Goal: Task Accomplishment & Management: Use online tool/utility

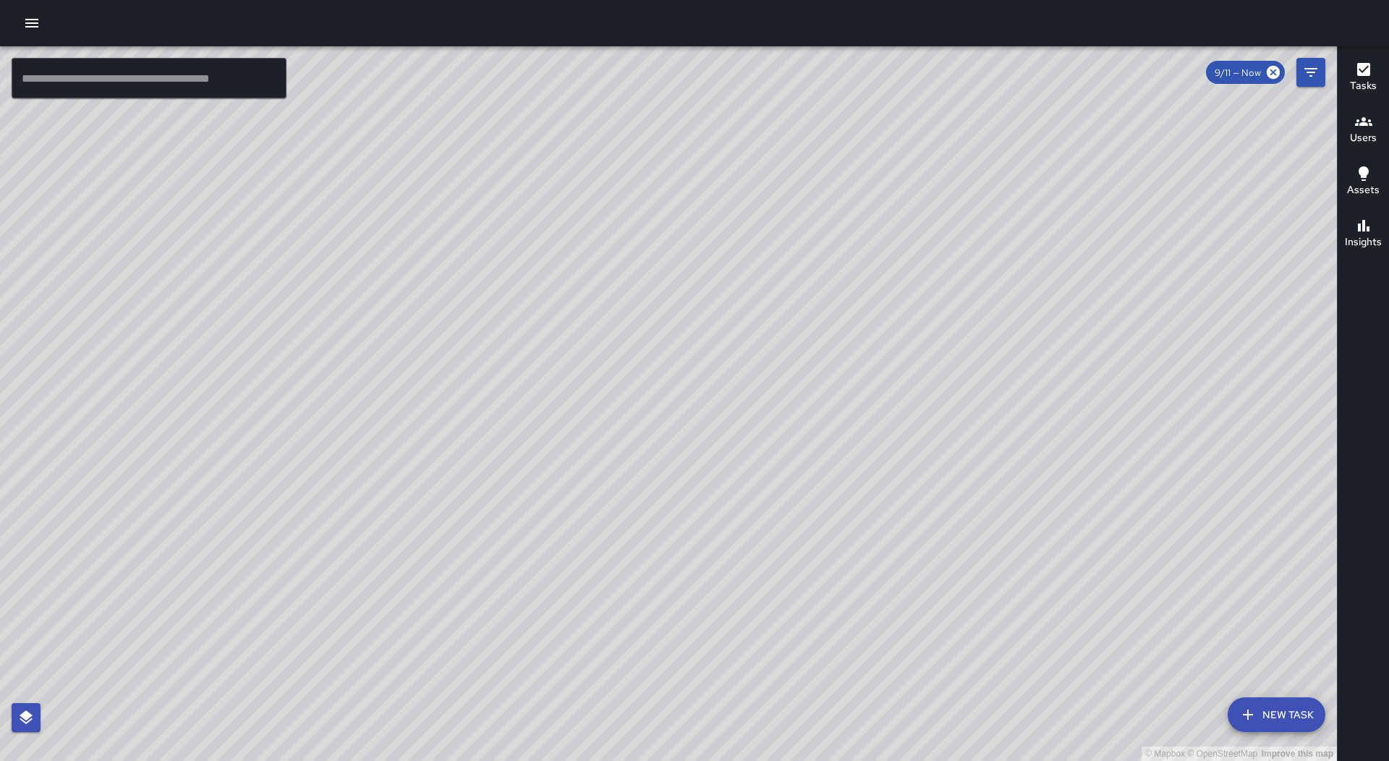
click at [43, 25] on button "button" at bounding box center [31, 23] width 29 height 29
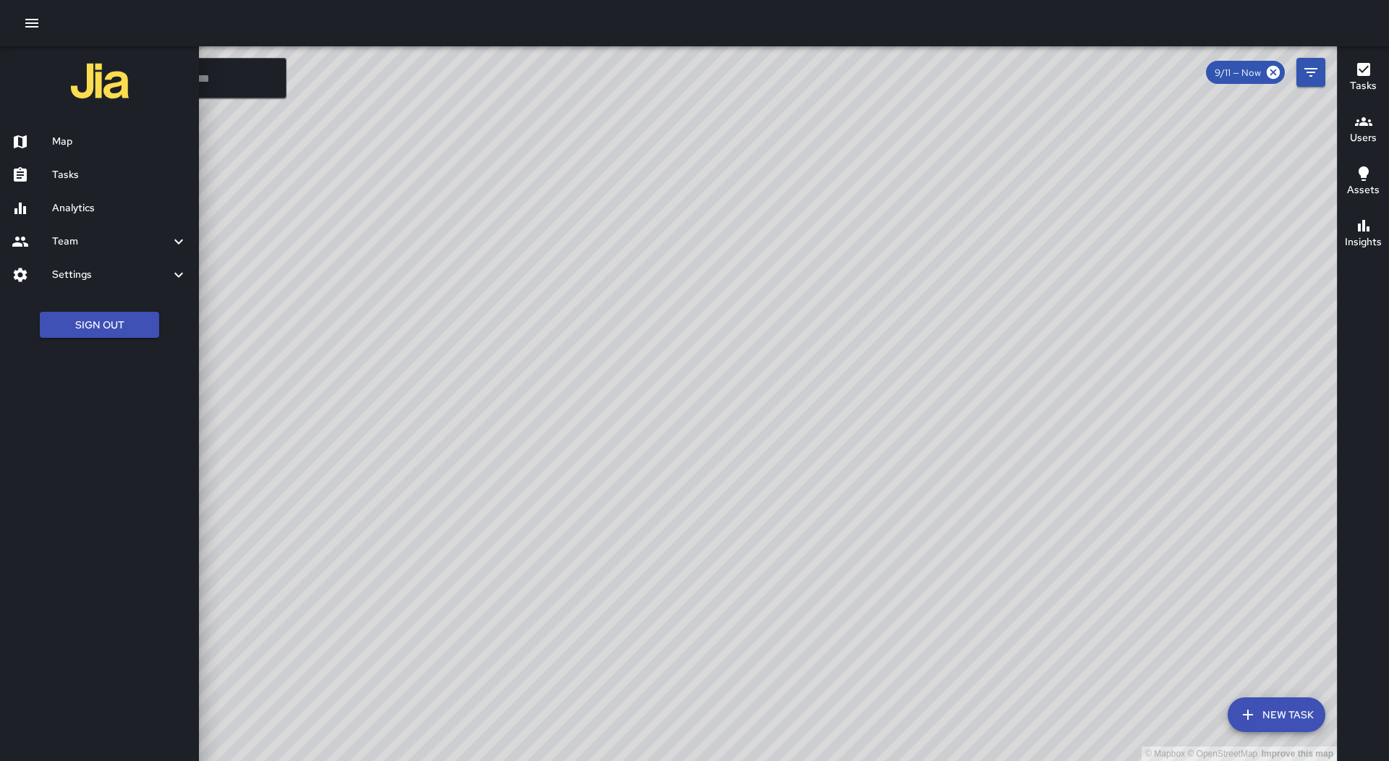
click at [129, 177] on h6 "Tasks" at bounding box center [119, 175] width 135 height 16
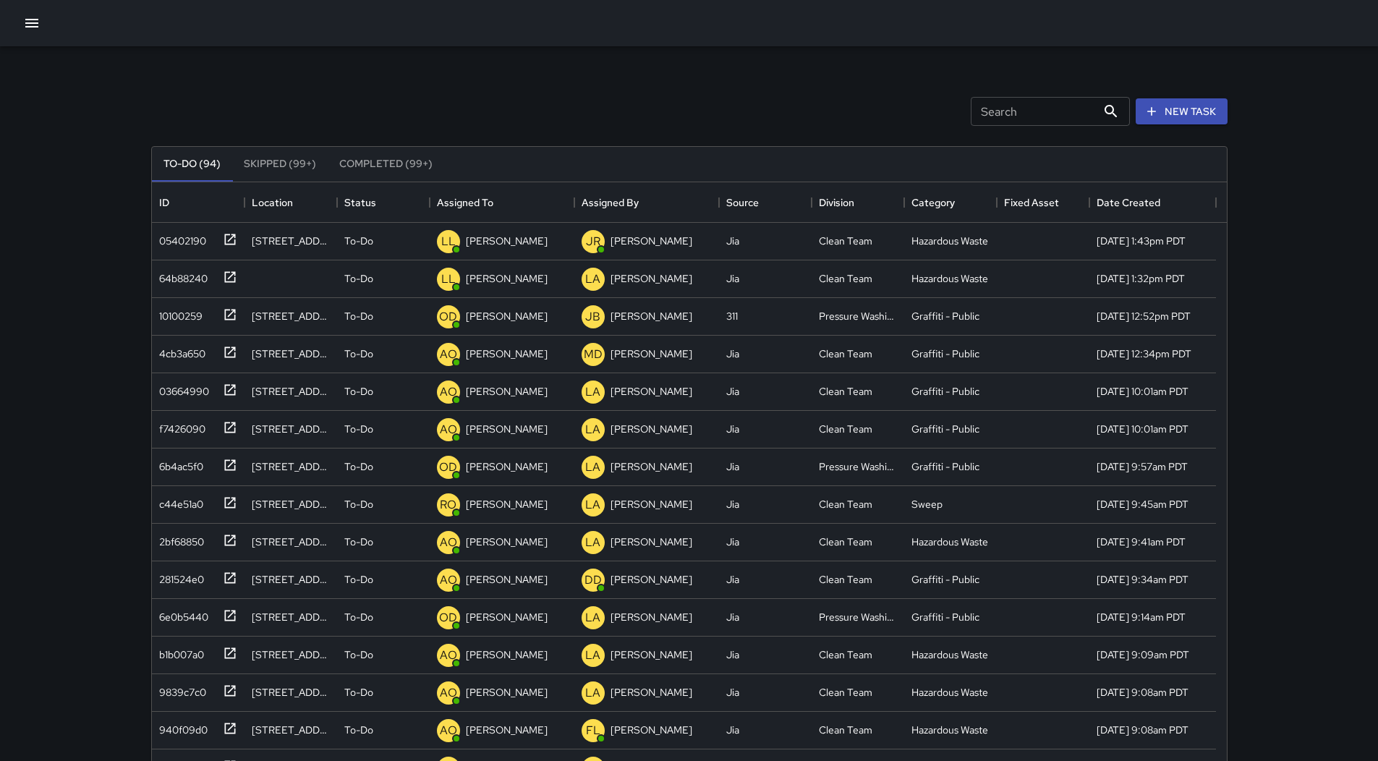
scroll to position [602, 1064]
drag, startPoint x: 481, startPoint y: 201, endPoint x: 460, endPoint y: 201, distance: 21.0
click at [482, 201] on div "Assigned To" at bounding box center [465, 202] width 56 height 41
click at [28, 37] on button "button" at bounding box center [31, 23] width 29 height 29
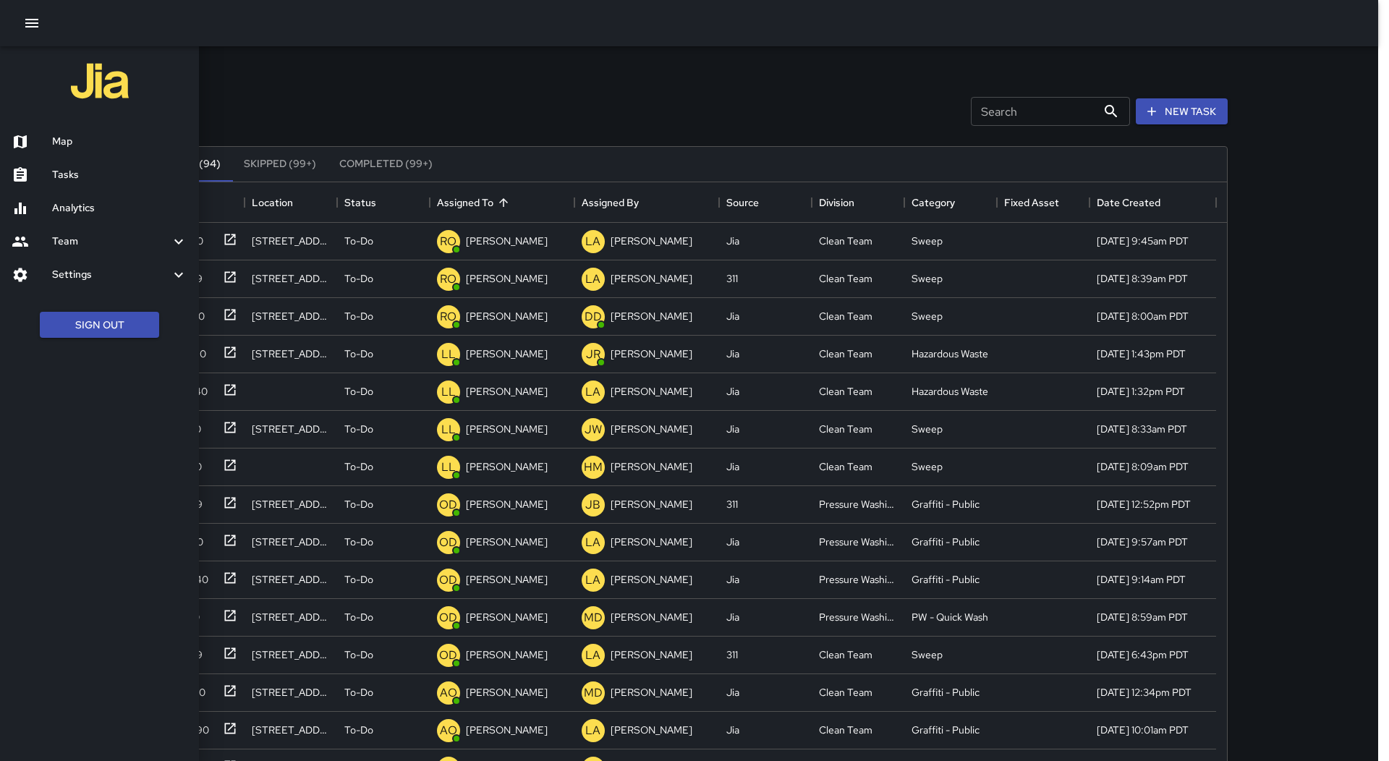
click at [80, 135] on h6 "Map" at bounding box center [119, 142] width 135 height 16
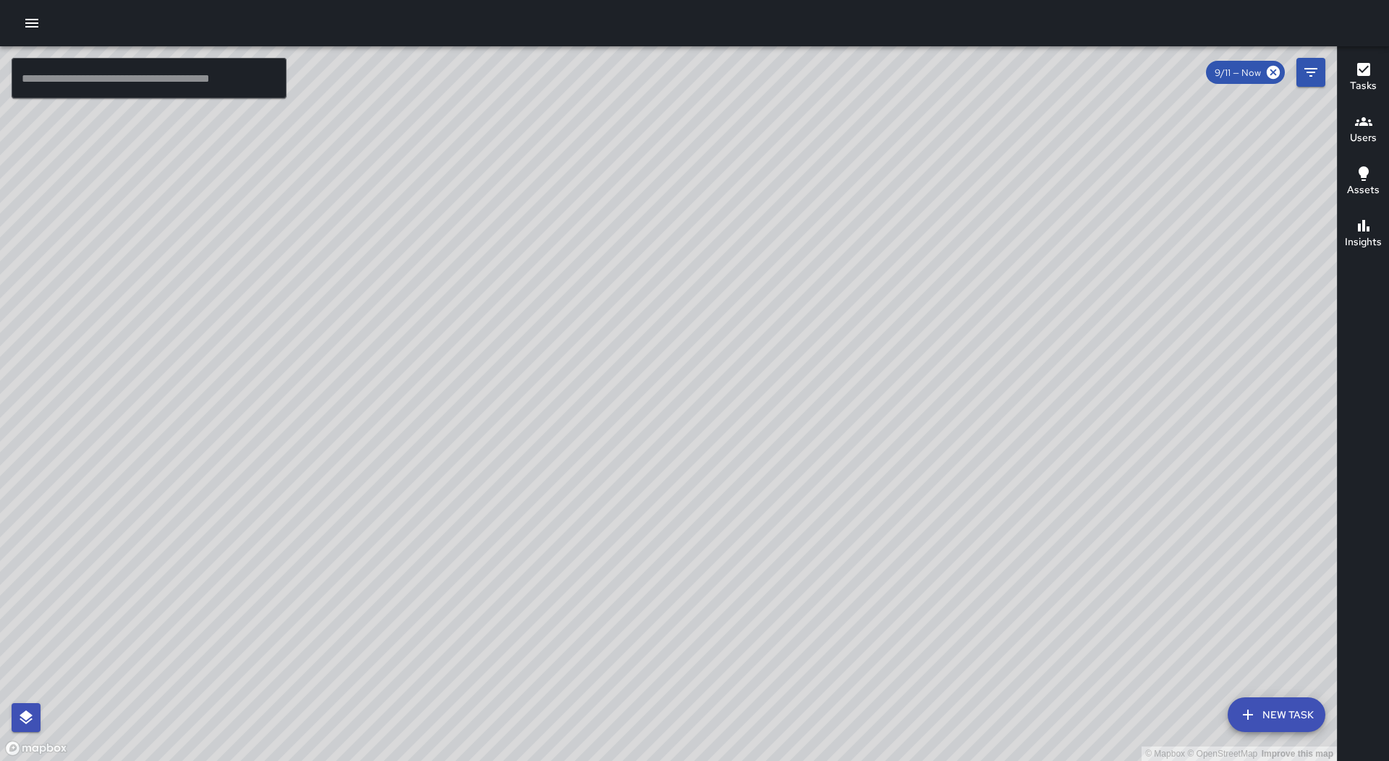
click at [35, 35] on button "button" at bounding box center [31, 23] width 29 height 29
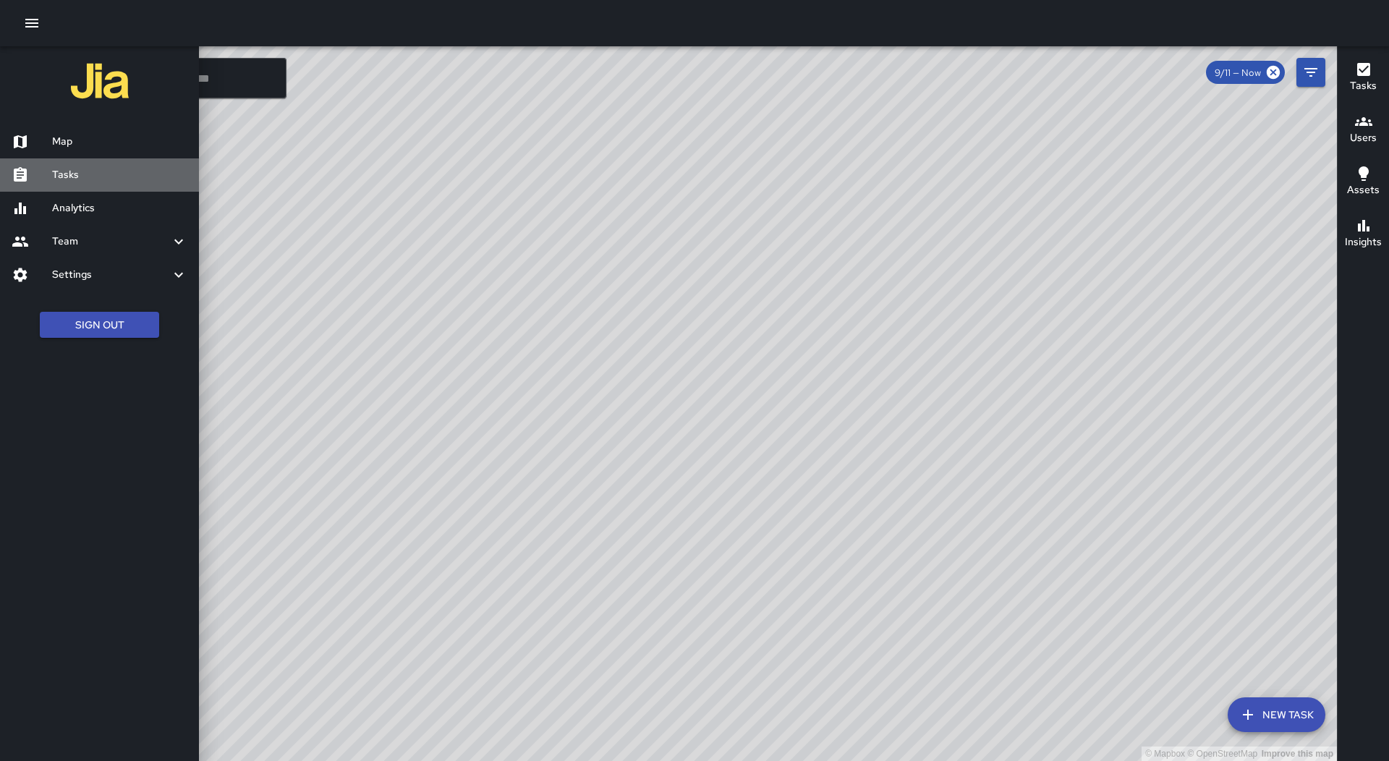
click at [74, 174] on h6 "Tasks" at bounding box center [119, 175] width 135 height 16
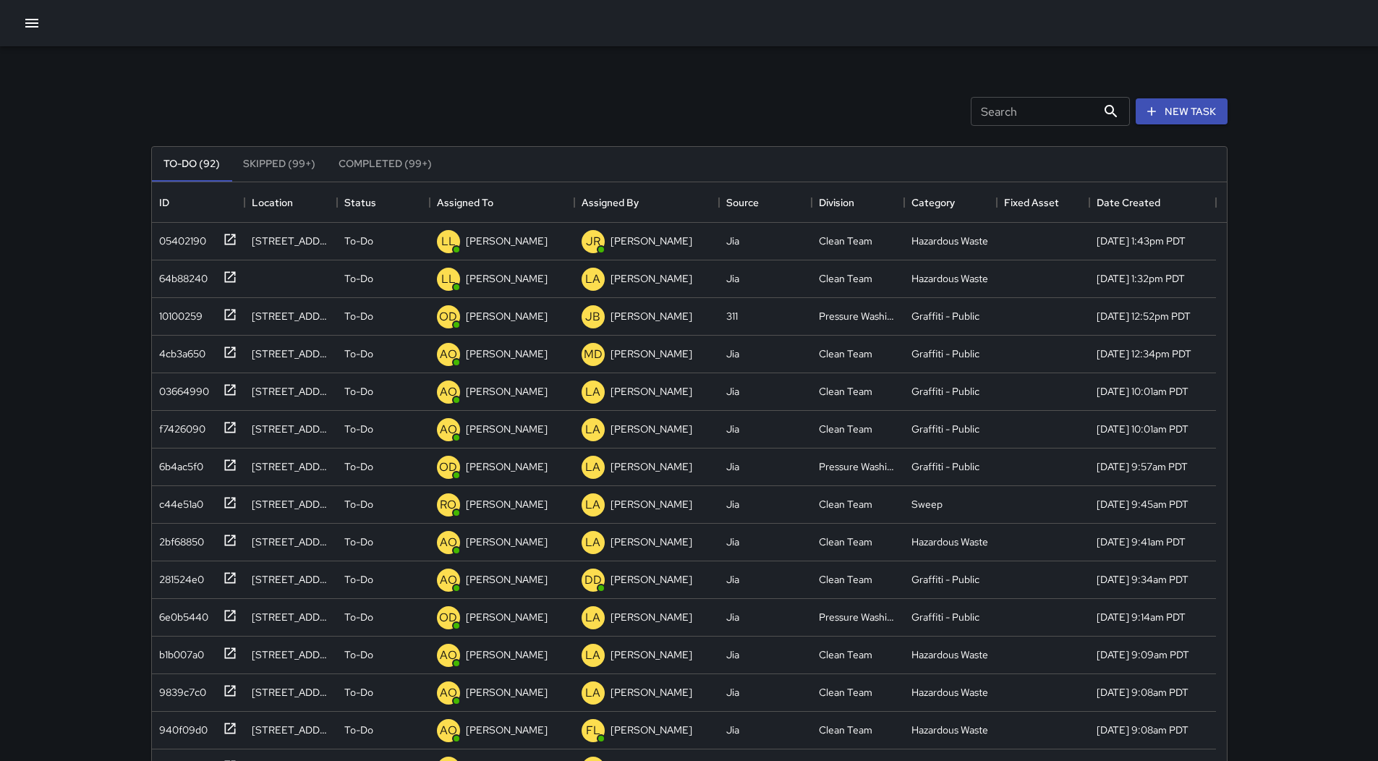
scroll to position [602, 1064]
click at [526, 217] on div "Assigned To" at bounding box center [502, 202] width 130 height 41
click at [203, 391] on div "51f52b40" at bounding box center [195, 389] width 84 height 24
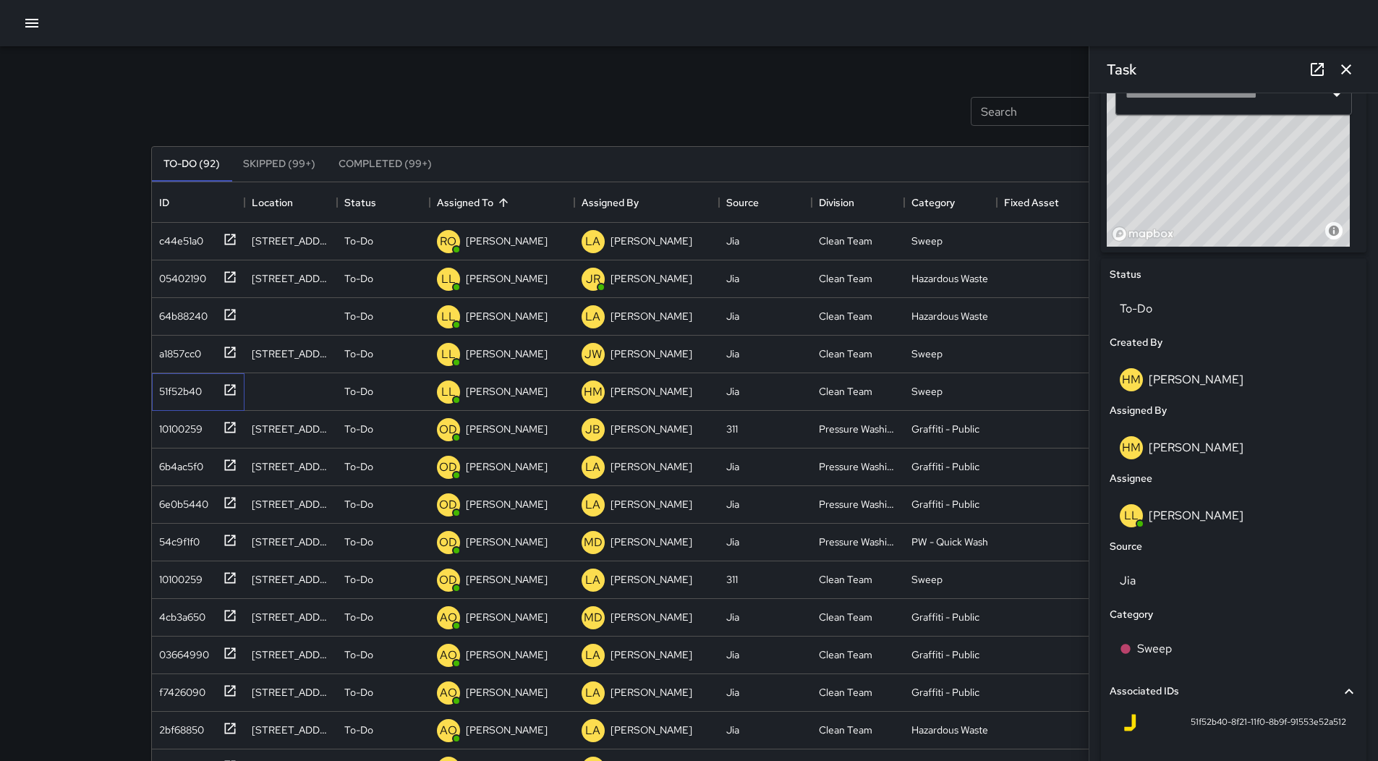
scroll to position [647, 0]
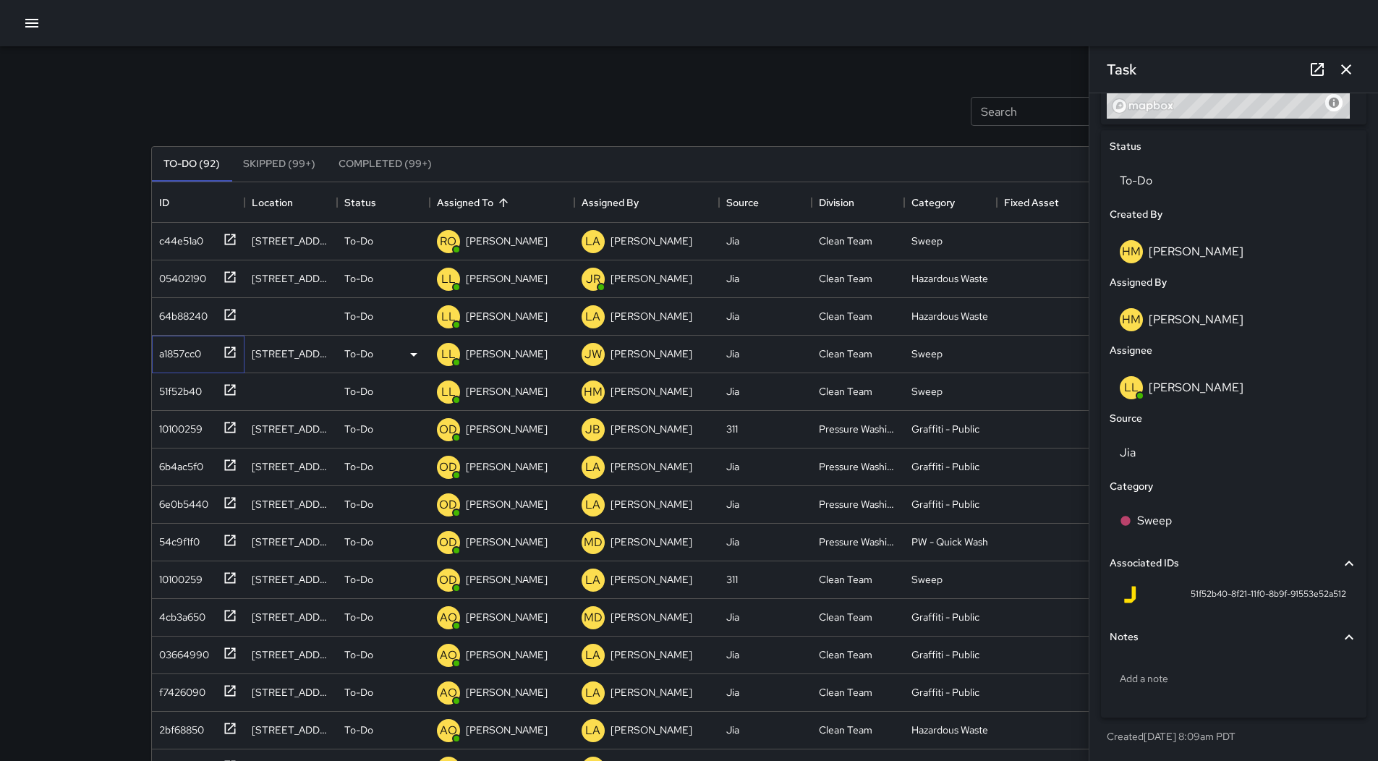
click at [179, 353] on div "a1857cc0" at bounding box center [177, 351] width 48 height 20
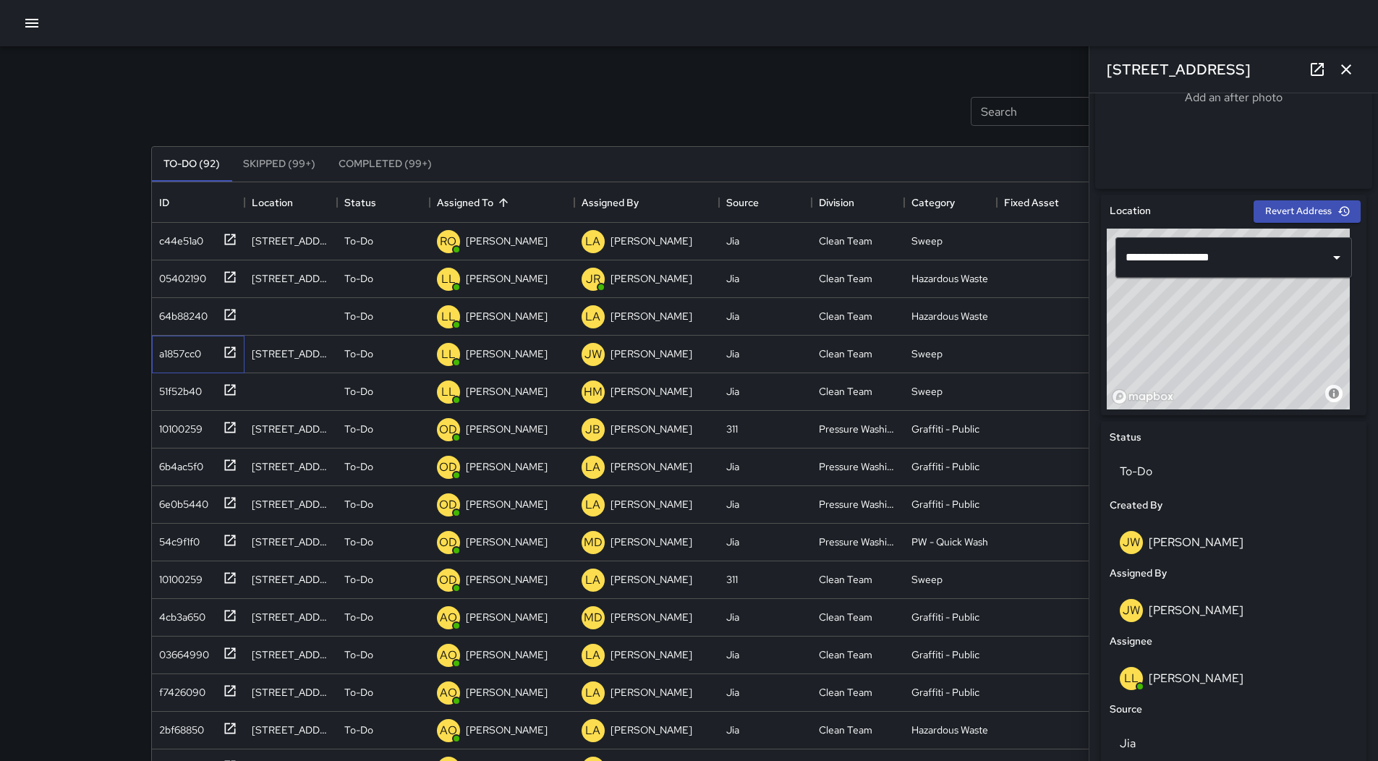
scroll to position [289, 0]
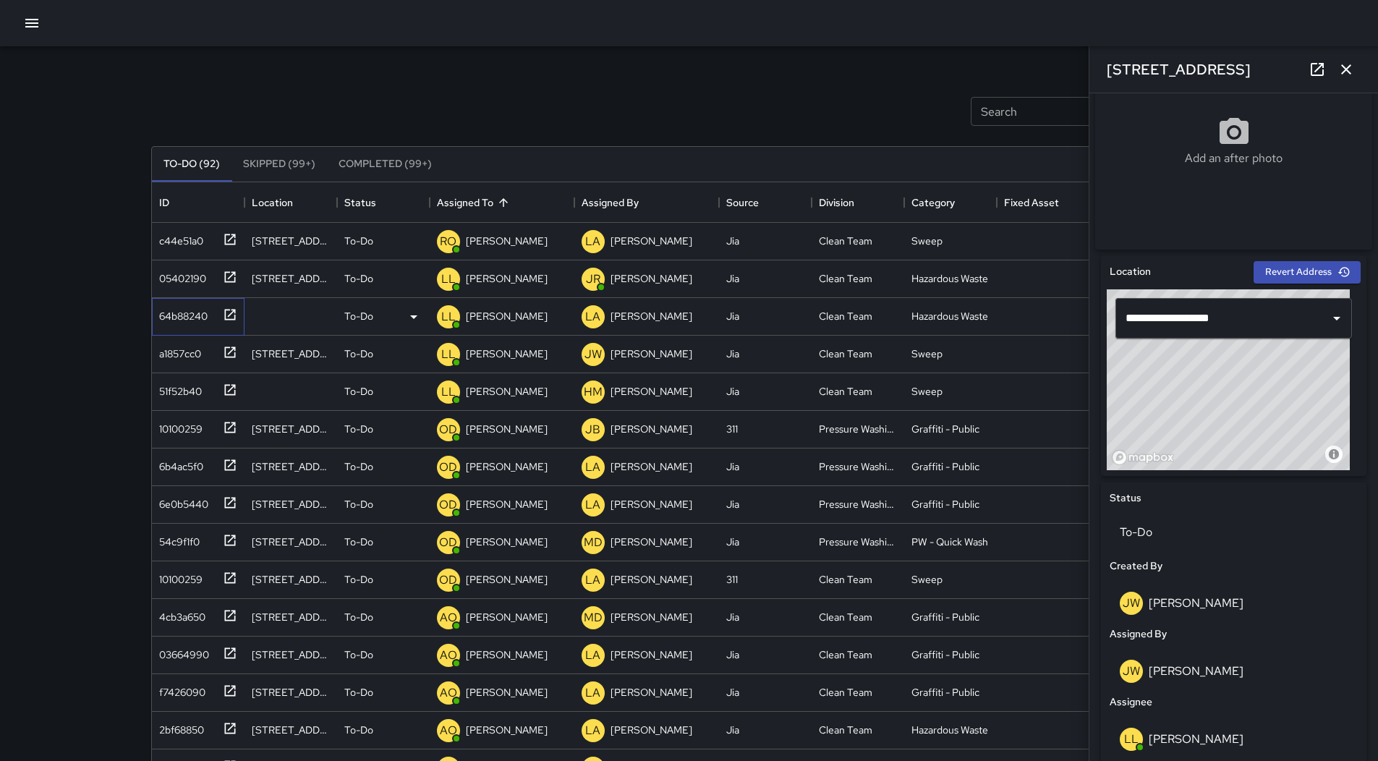
click at [190, 321] on div "64b88240" at bounding box center [180, 313] width 54 height 20
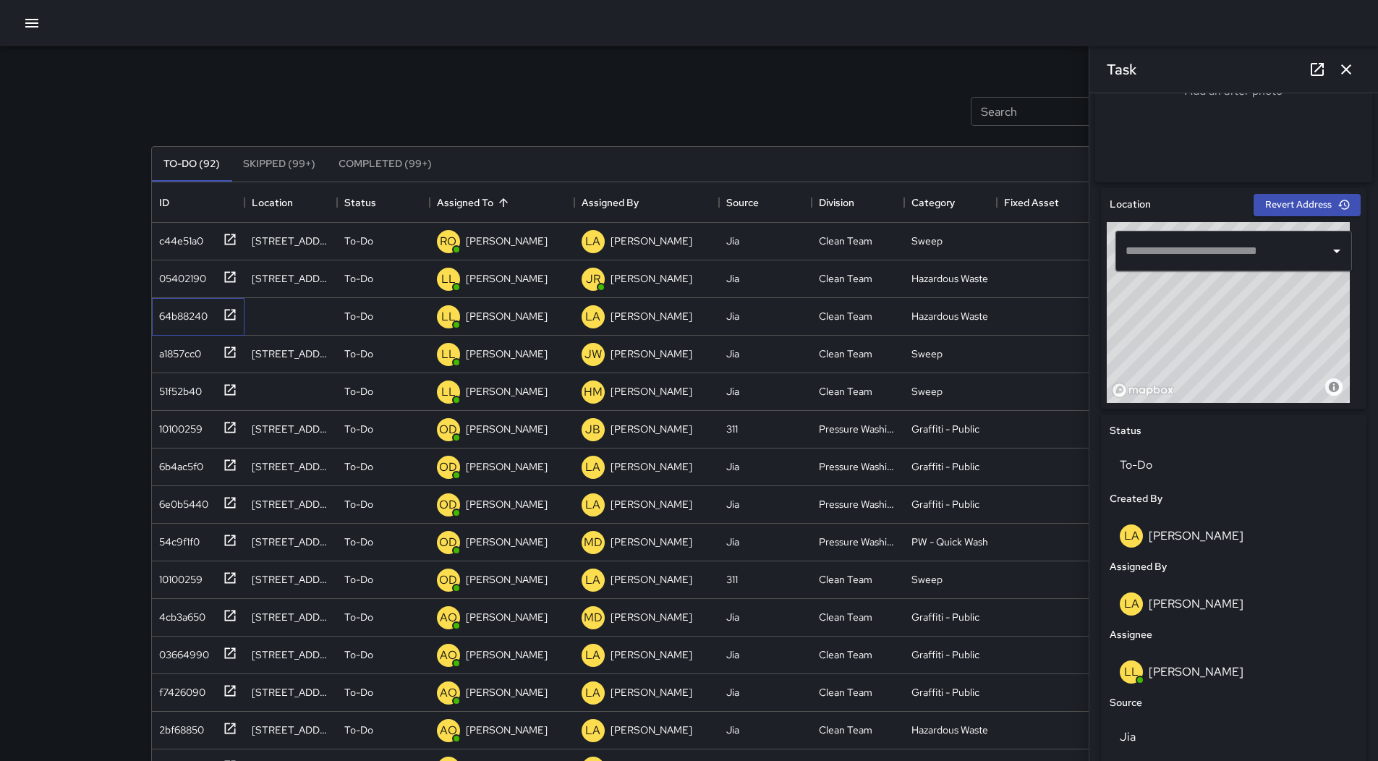
scroll to position [579, 0]
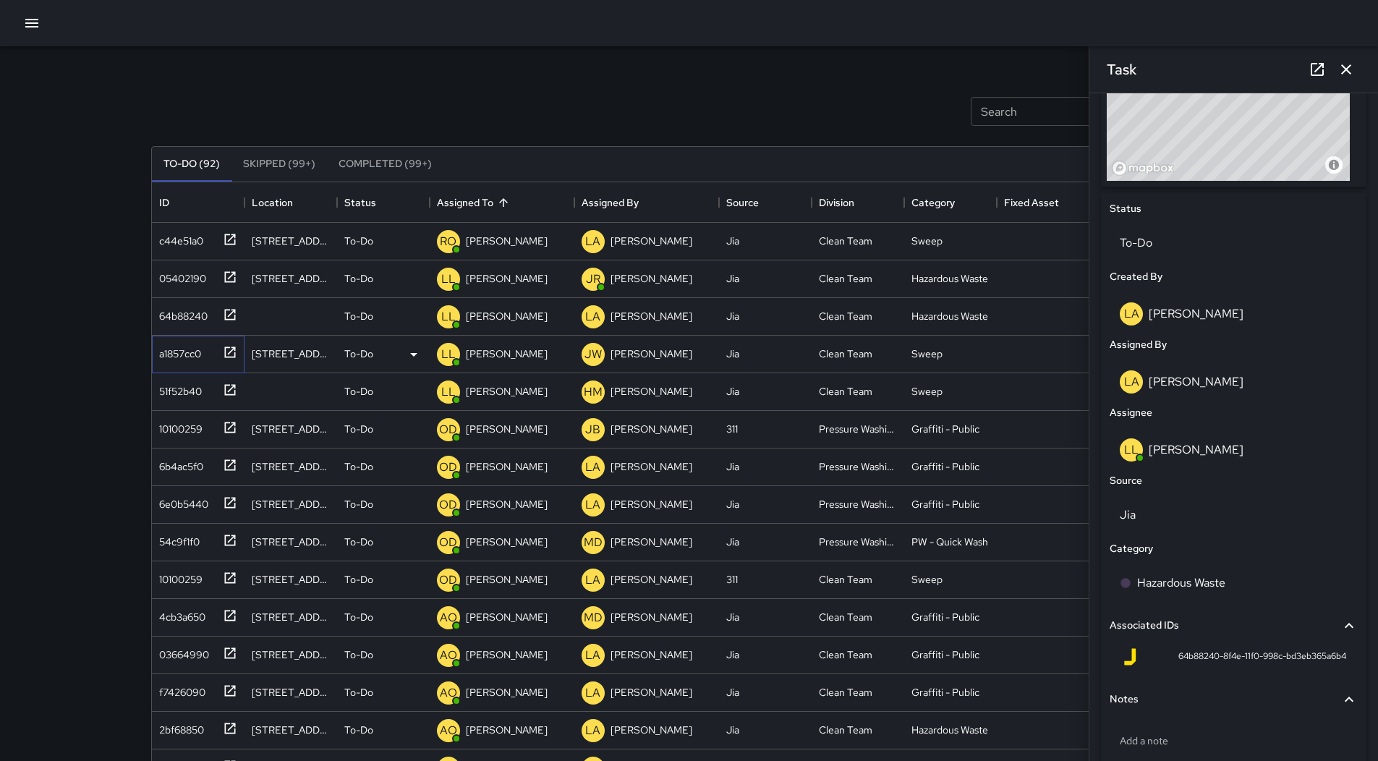
click at [183, 349] on div "a1857cc0" at bounding box center [177, 351] width 48 height 20
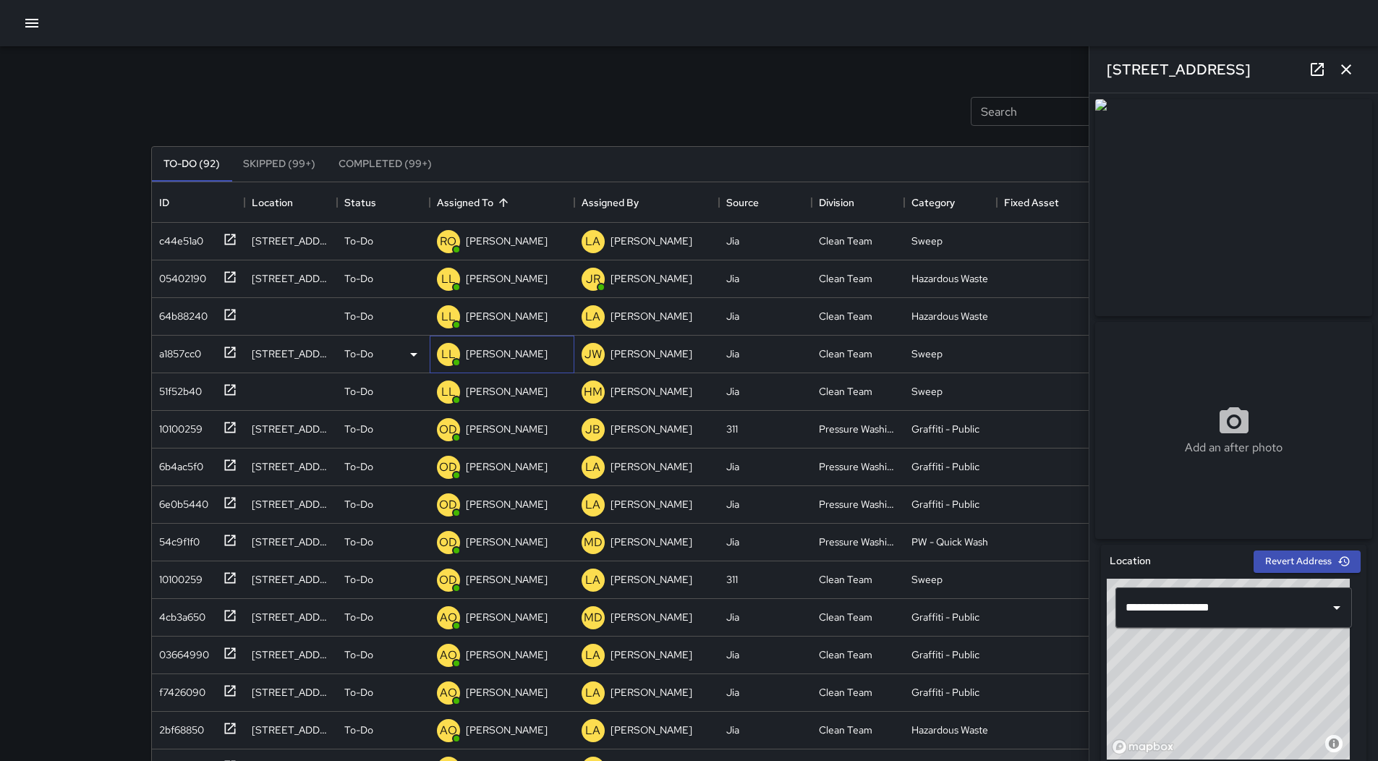
click at [480, 350] on p "[PERSON_NAME]" at bounding box center [507, 354] width 82 height 14
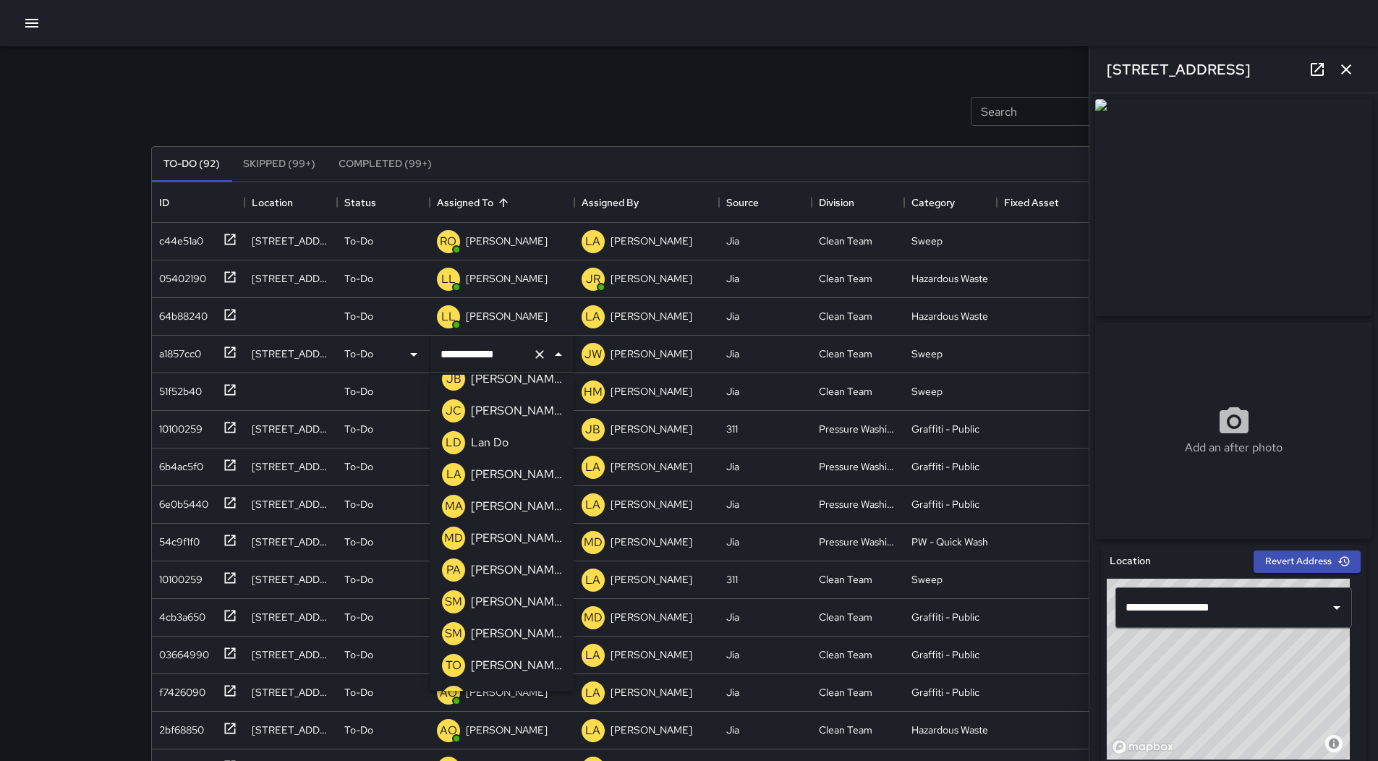
scroll to position [1064, 0]
click at [528, 663] on p "[PERSON_NAME]" at bounding box center [516, 669] width 91 height 17
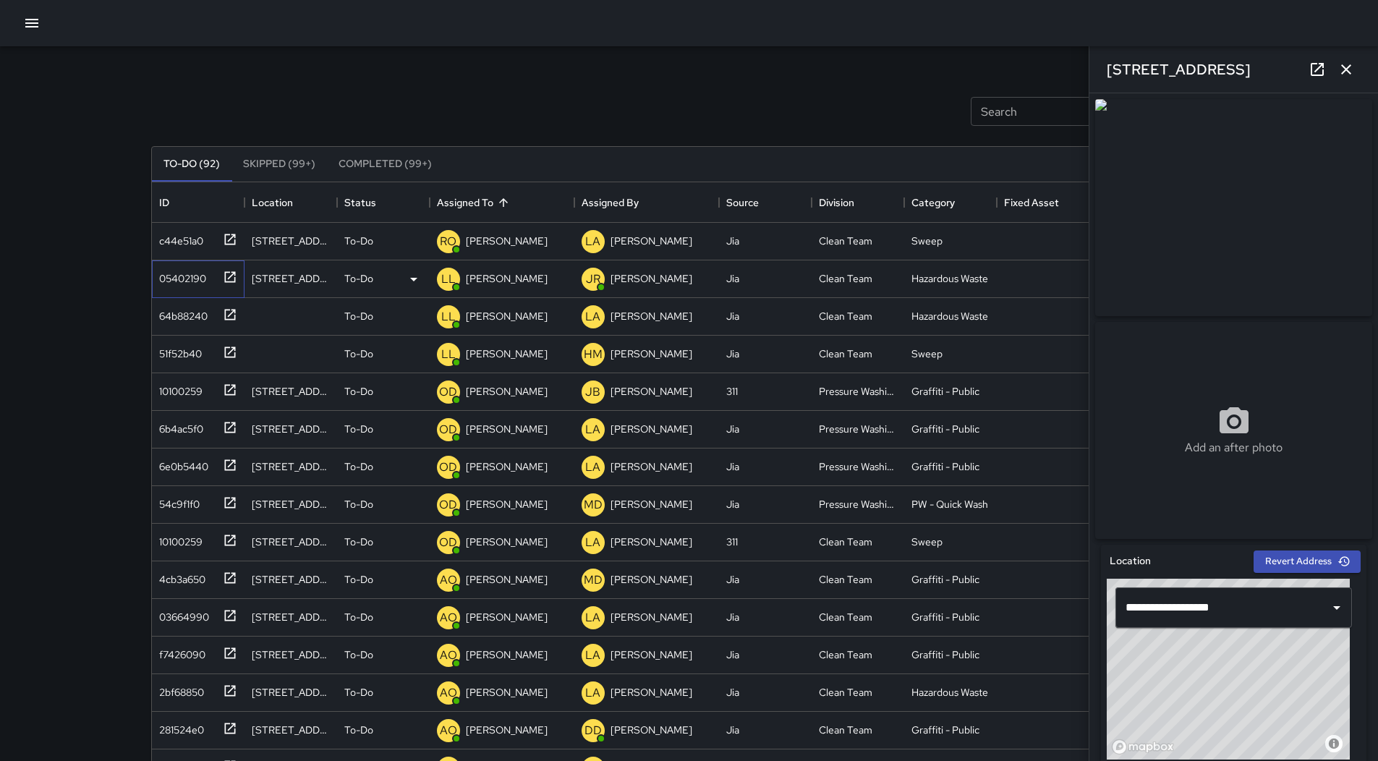
click at [177, 279] on div "05402190" at bounding box center [179, 276] width 53 height 20
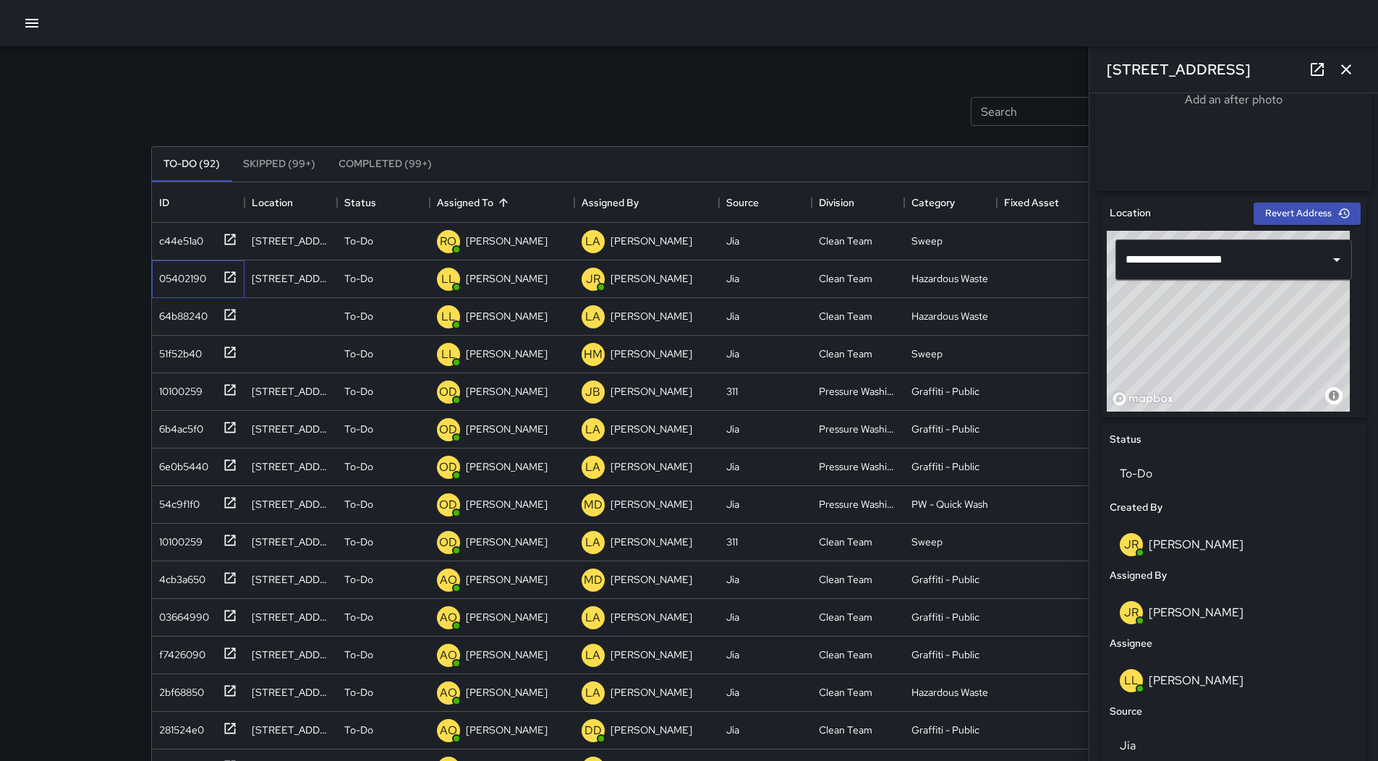
scroll to position [579, 0]
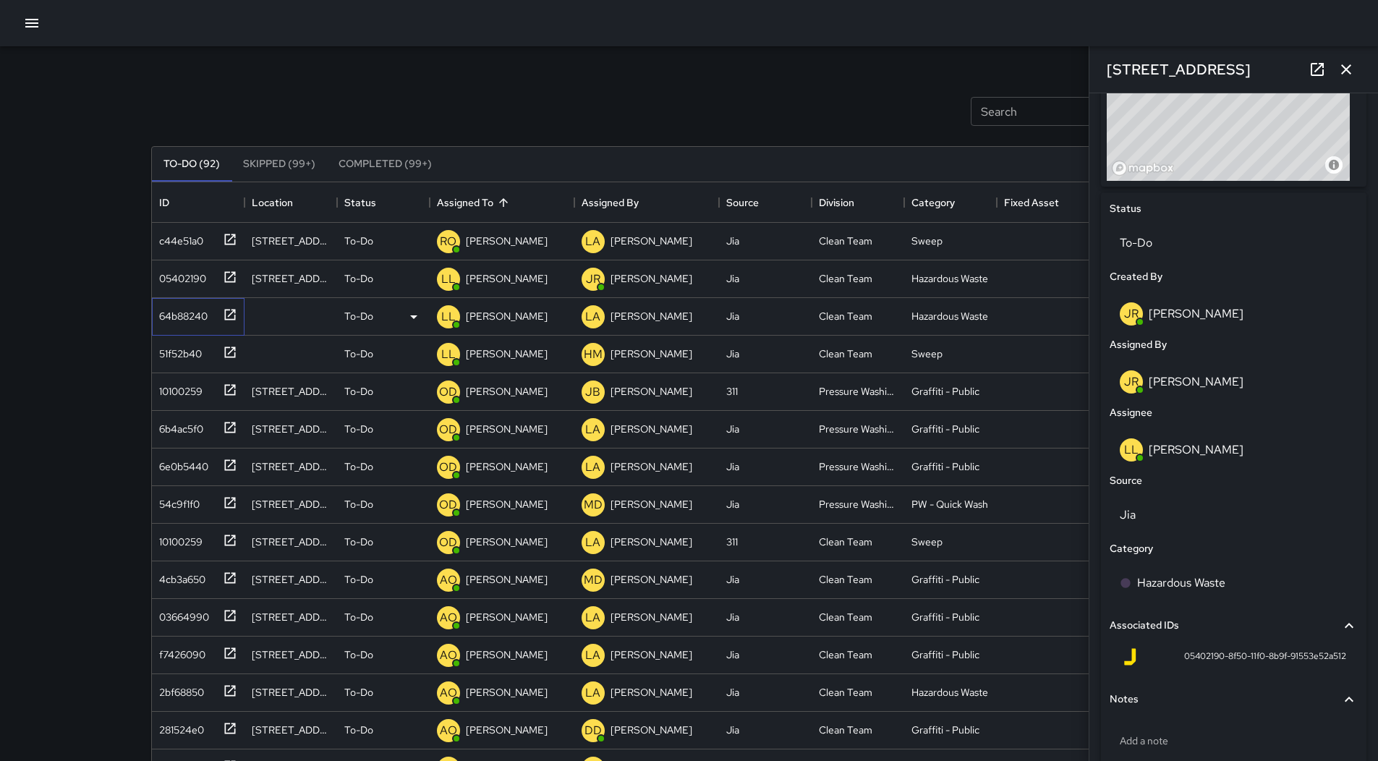
click at [187, 307] on div "64b88240" at bounding box center [180, 313] width 54 height 20
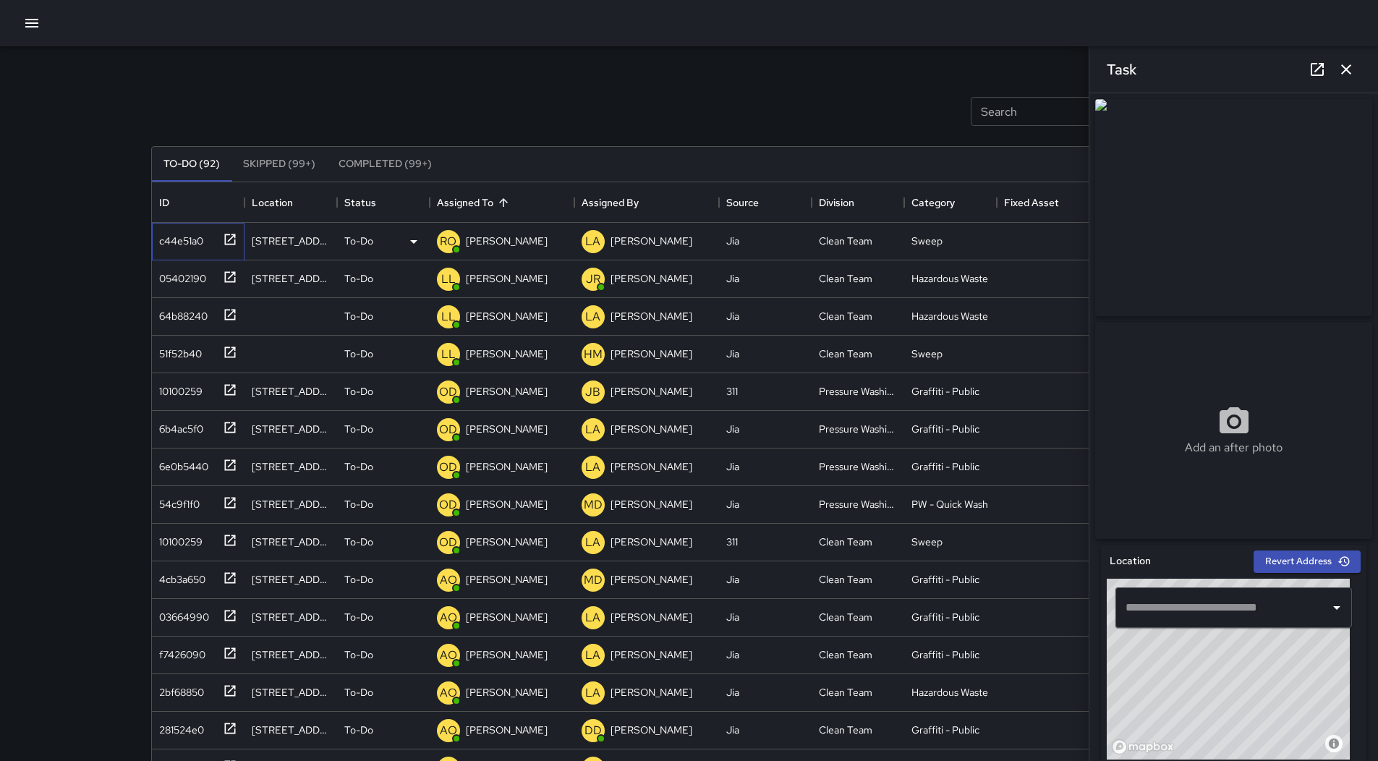
click at [181, 247] on div "c44e51a0" at bounding box center [178, 238] width 50 height 20
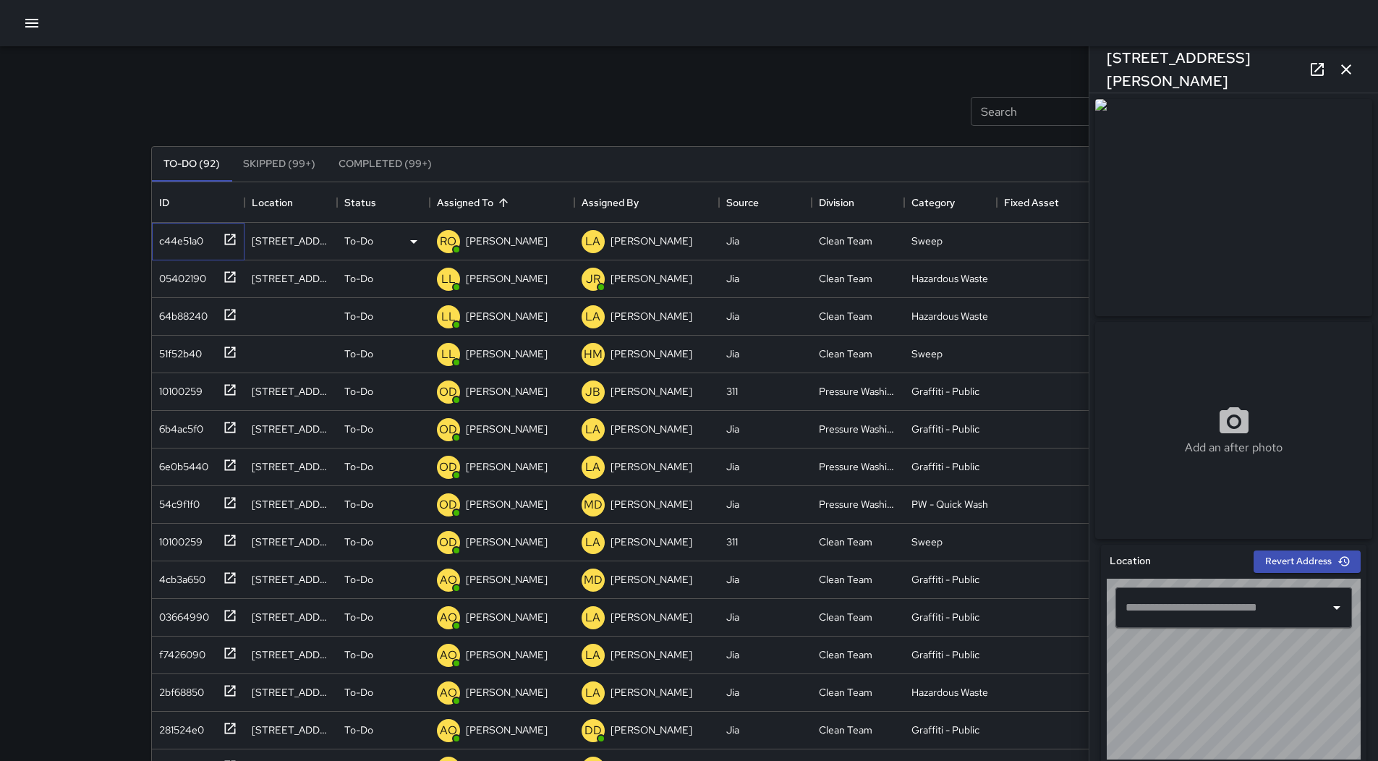
type input "**********"
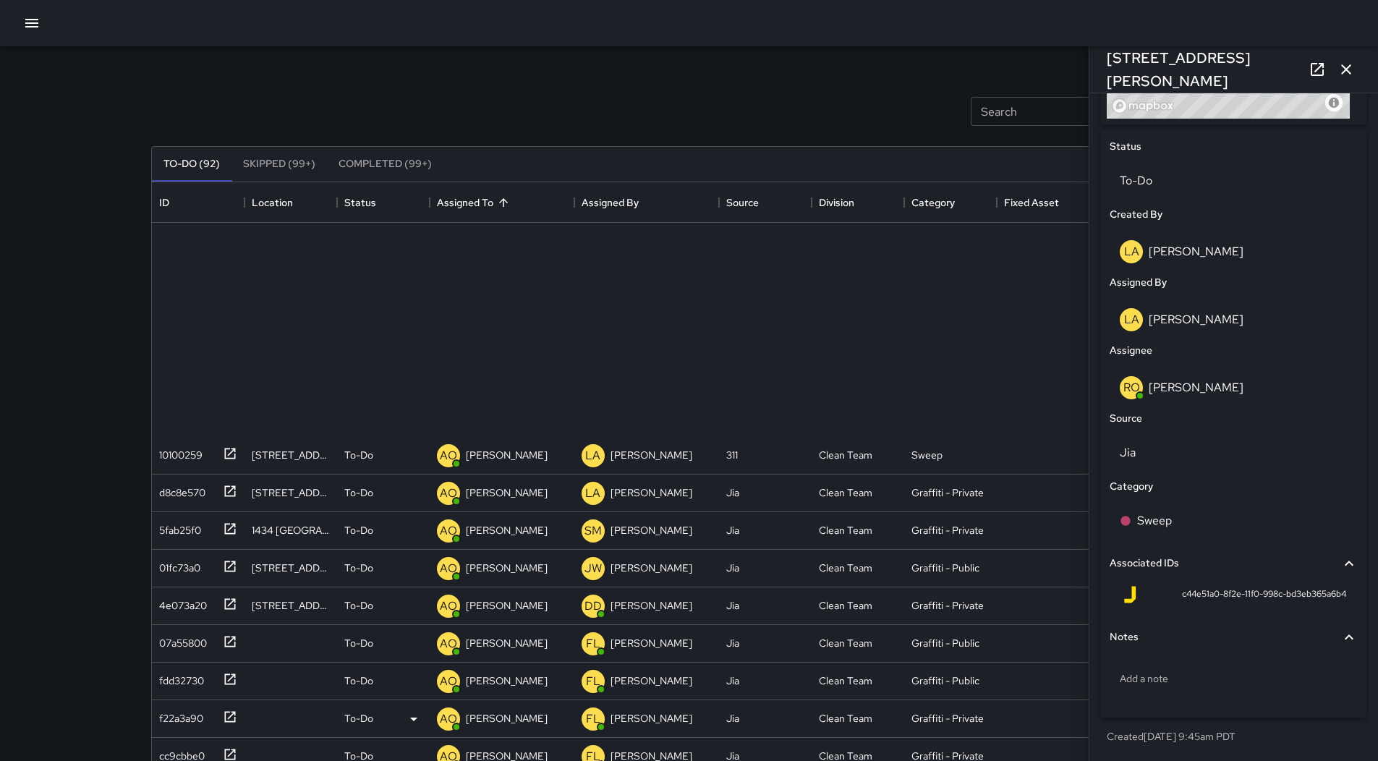
scroll to position [941, 0]
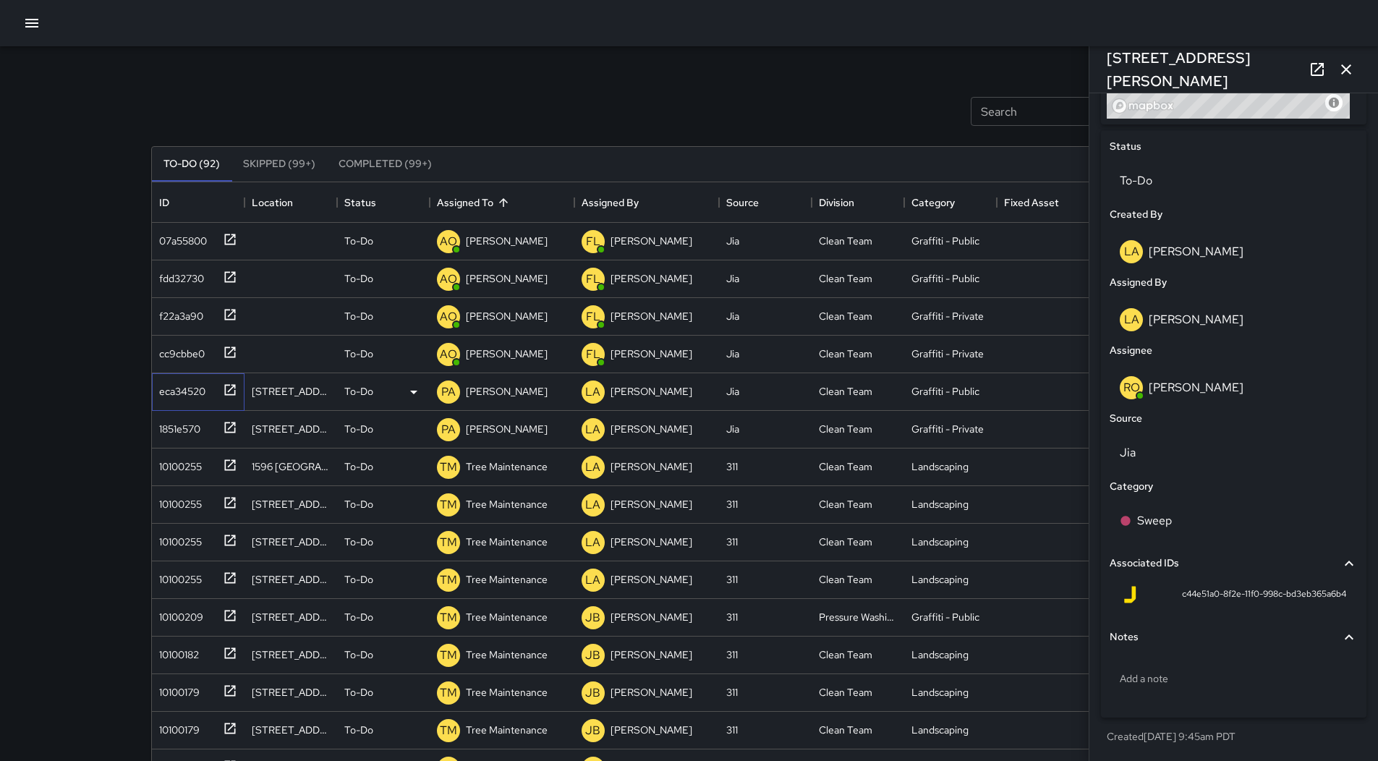
click at [192, 393] on div "eca34520" at bounding box center [179, 388] width 52 height 20
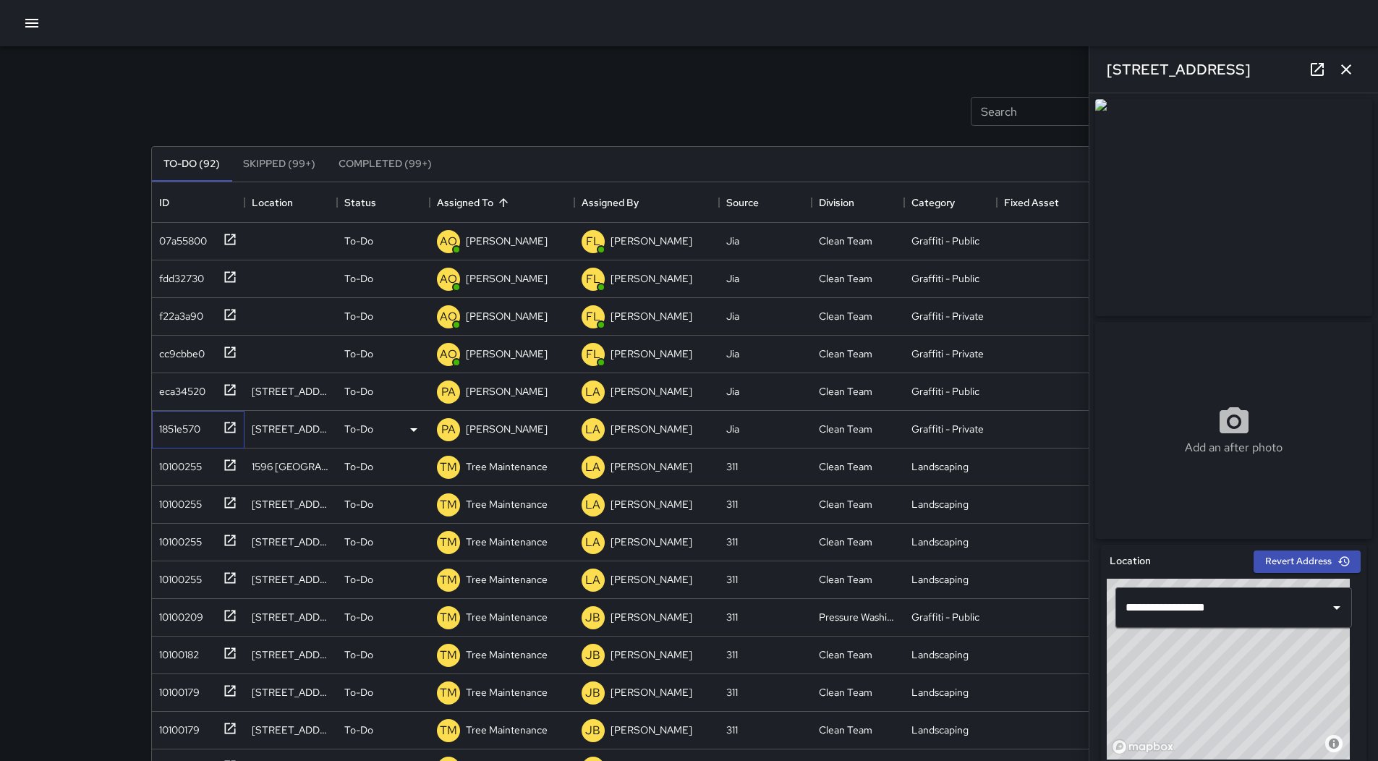
click at [200, 429] on div "1851e570" at bounding box center [176, 426] width 47 height 20
click at [512, 394] on p "[PERSON_NAME]" at bounding box center [507, 391] width 82 height 14
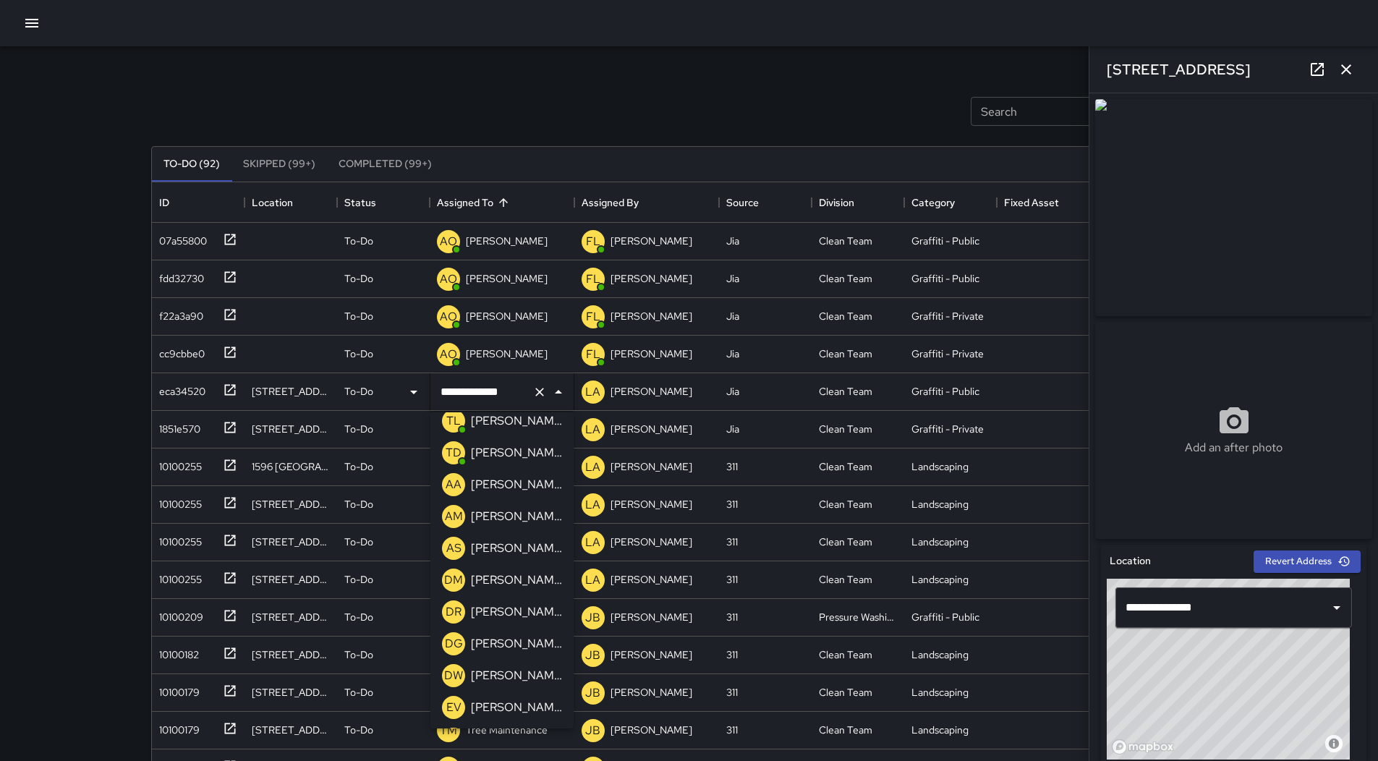
scroll to position [321, 0]
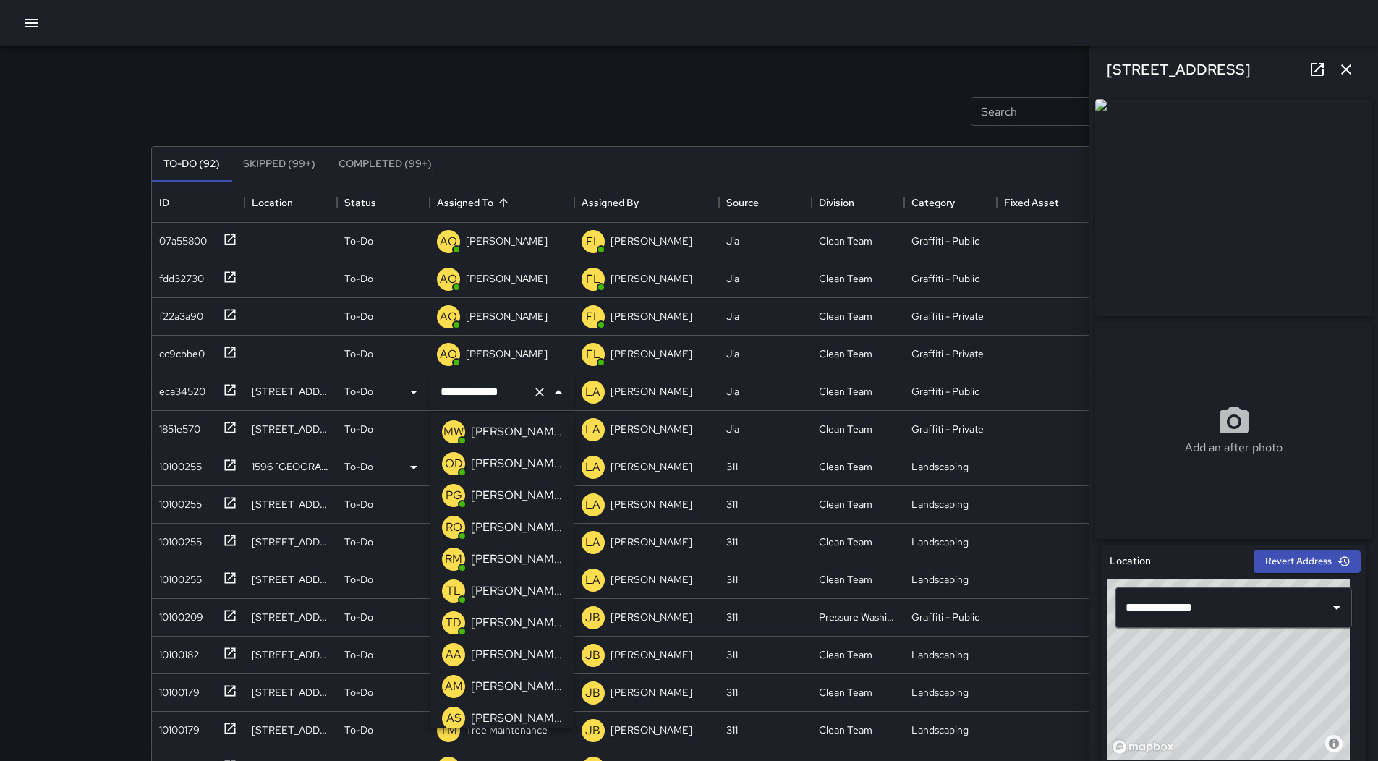
click at [520, 433] on p "[PERSON_NAME]" at bounding box center [516, 431] width 91 height 17
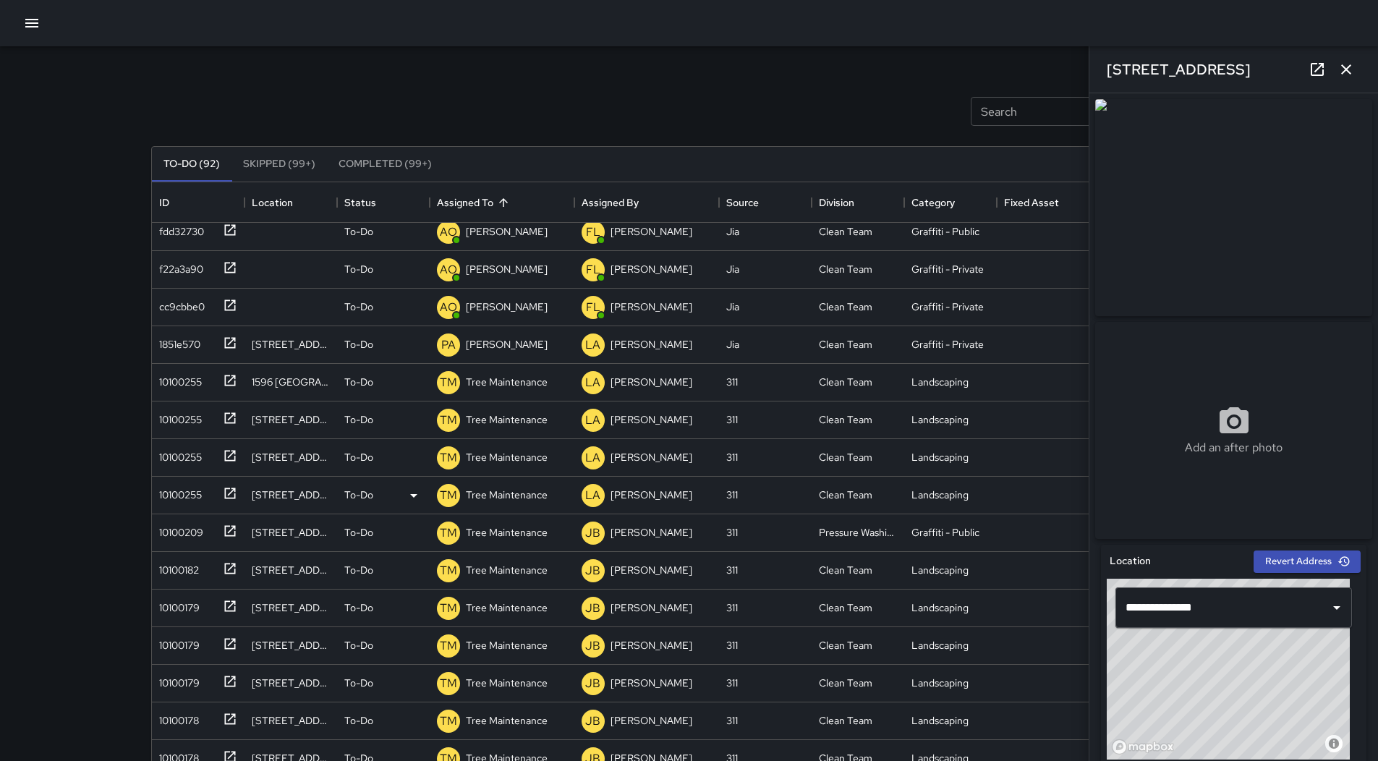
scroll to position [1051, 0]
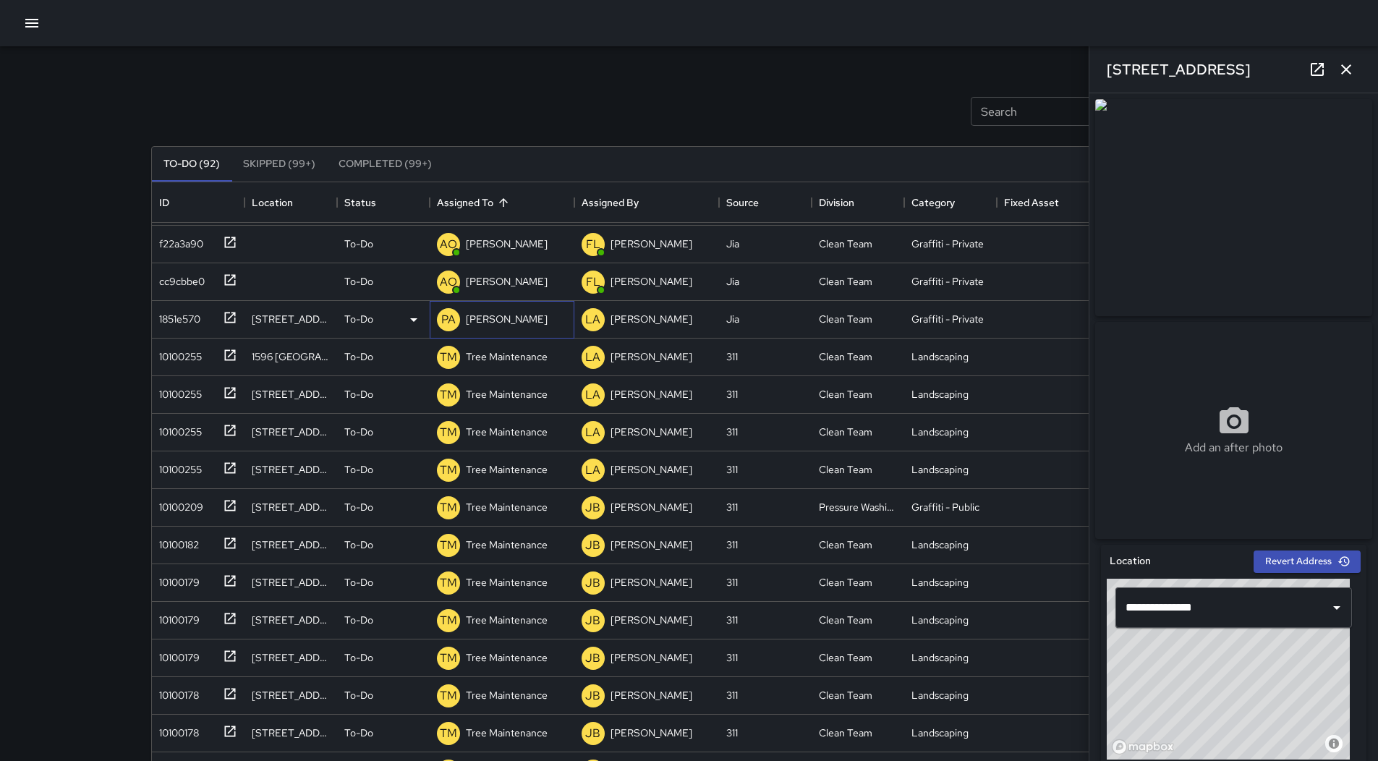
click at [498, 327] on div "[PERSON_NAME]" at bounding box center [507, 319] width 88 height 20
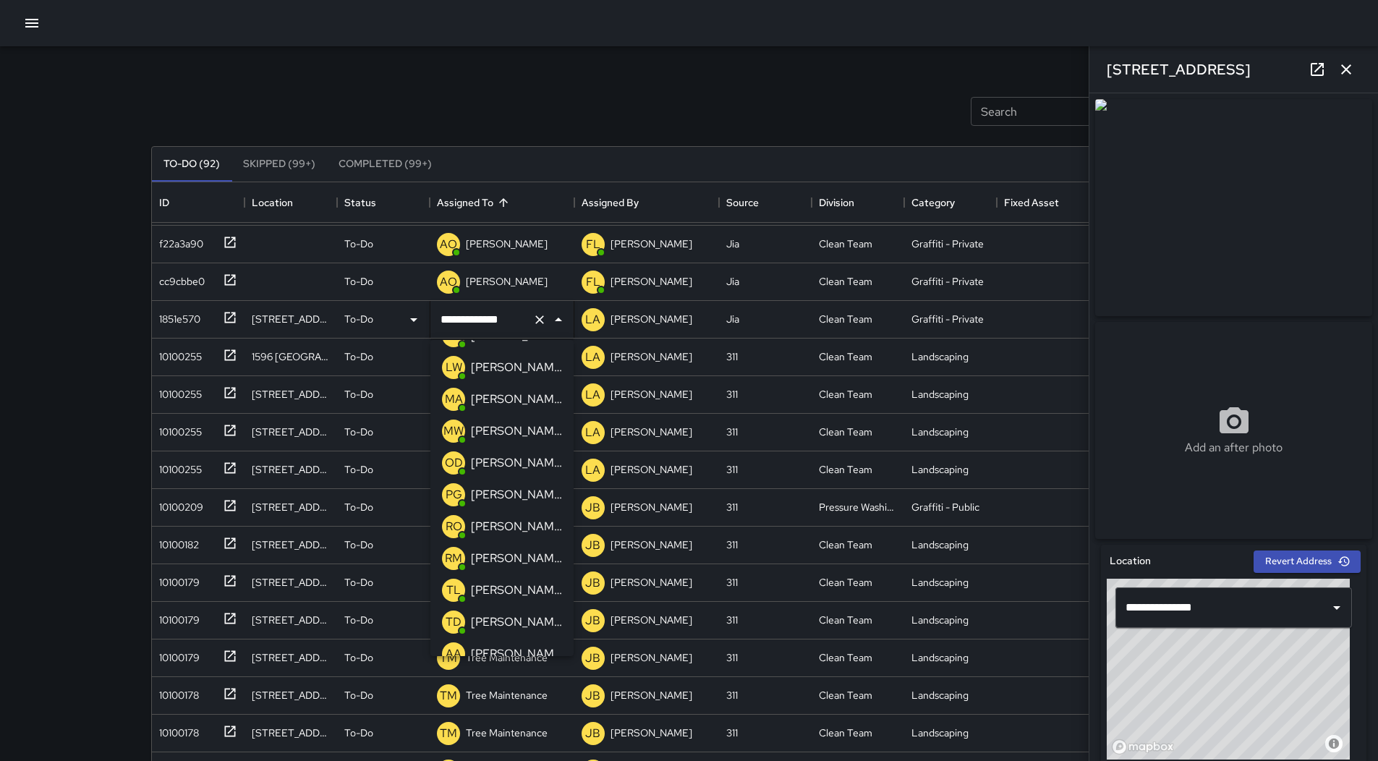
scroll to position [248, 0]
click at [515, 423] on p "[PERSON_NAME]" at bounding box center [516, 431] width 91 height 17
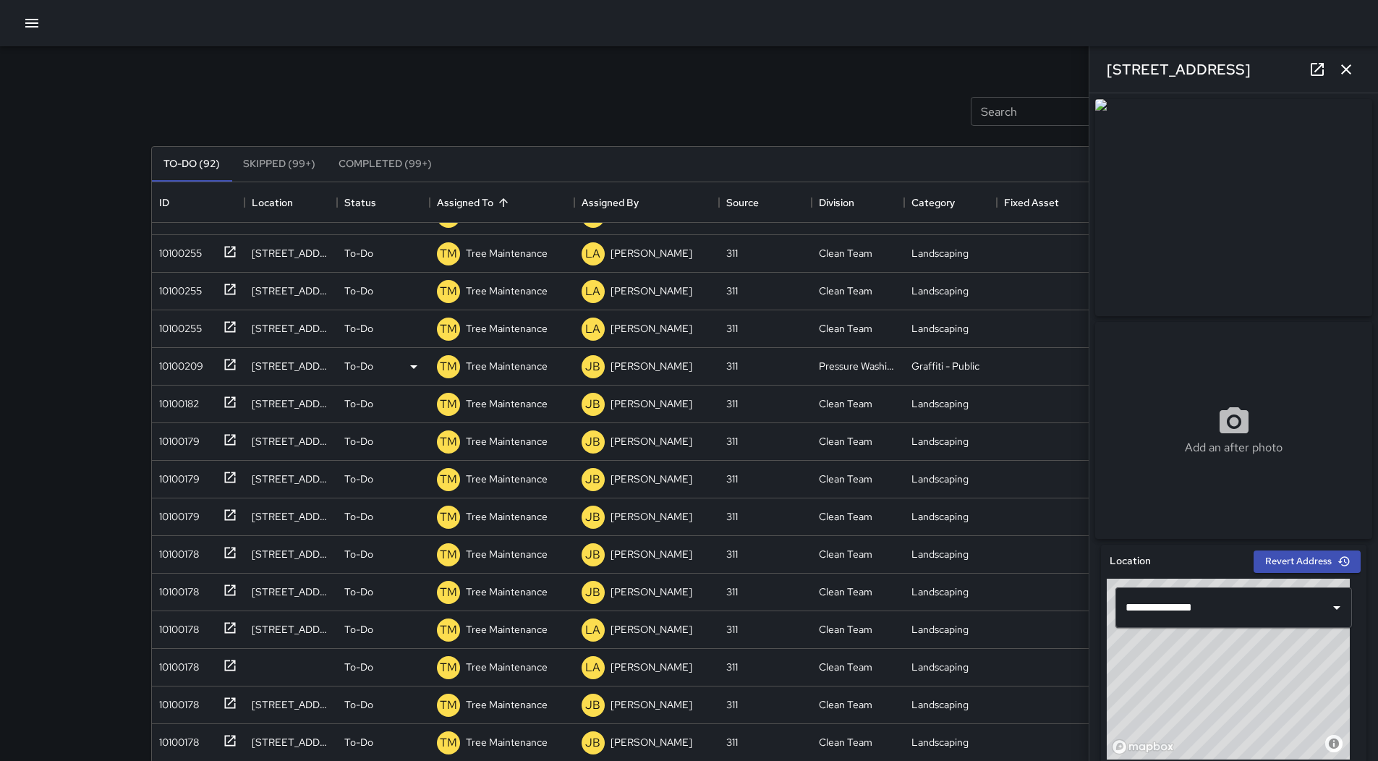
scroll to position [1195, 0]
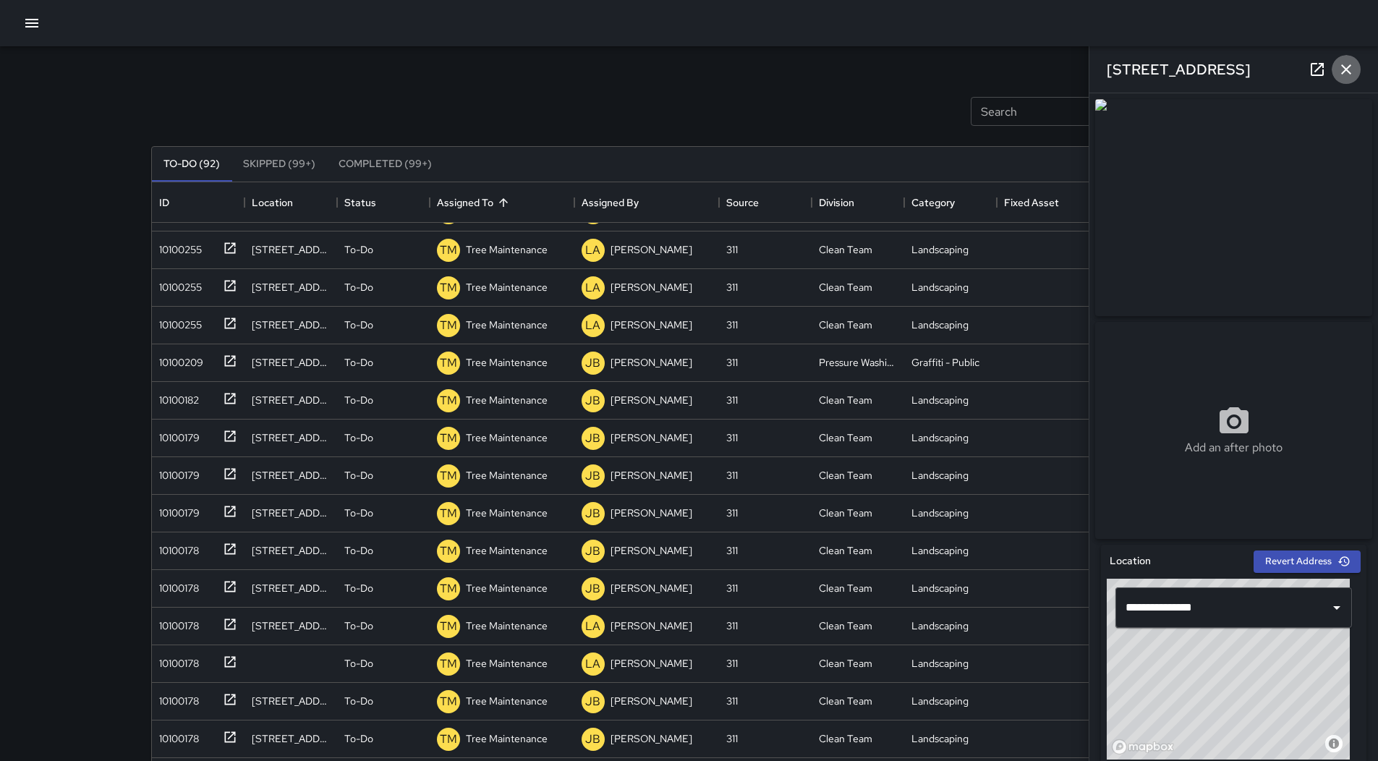
click at [1353, 80] on button "button" at bounding box center [1346, 69] width 29 height 29
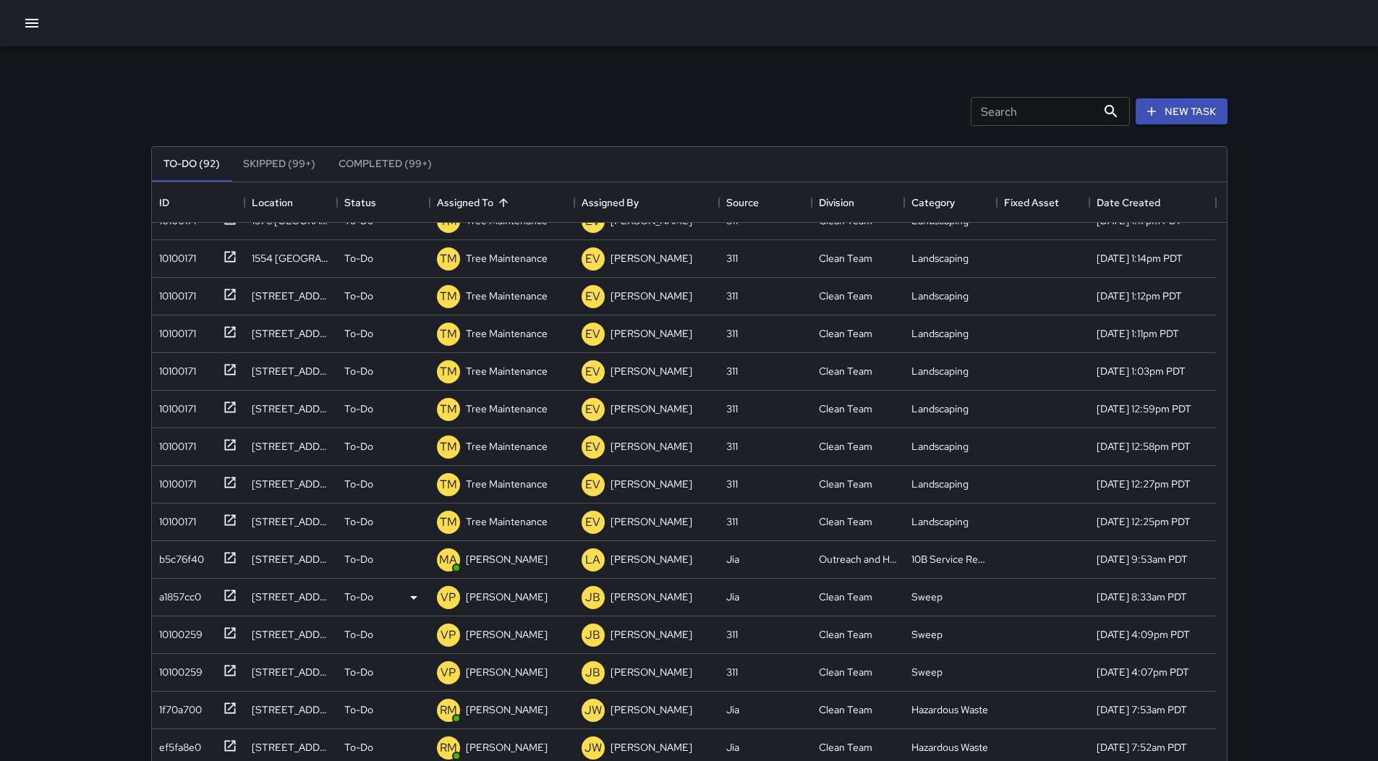
scroll to position [2889, 0]
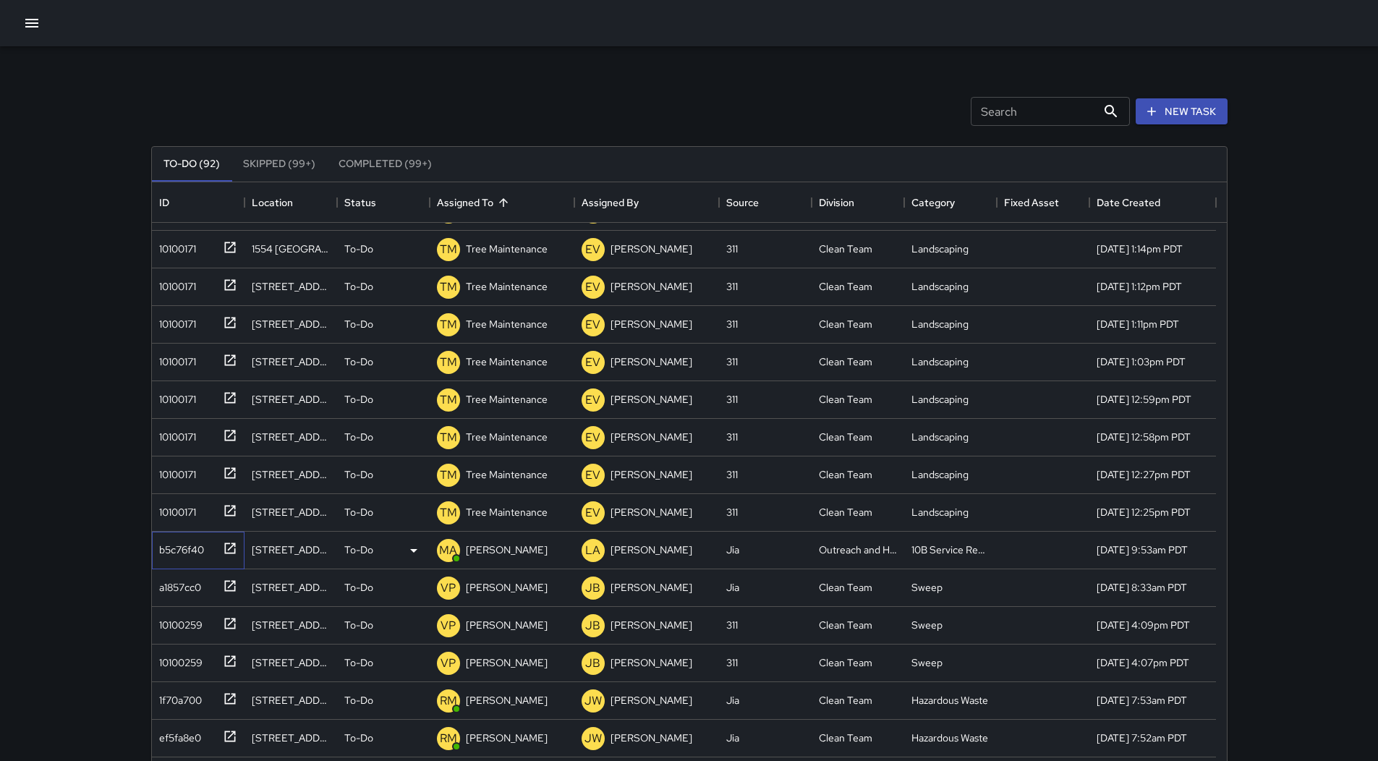
click at [190, 538] on div "b5c76f40" at bounding box center [178, 547] width 51 height 20
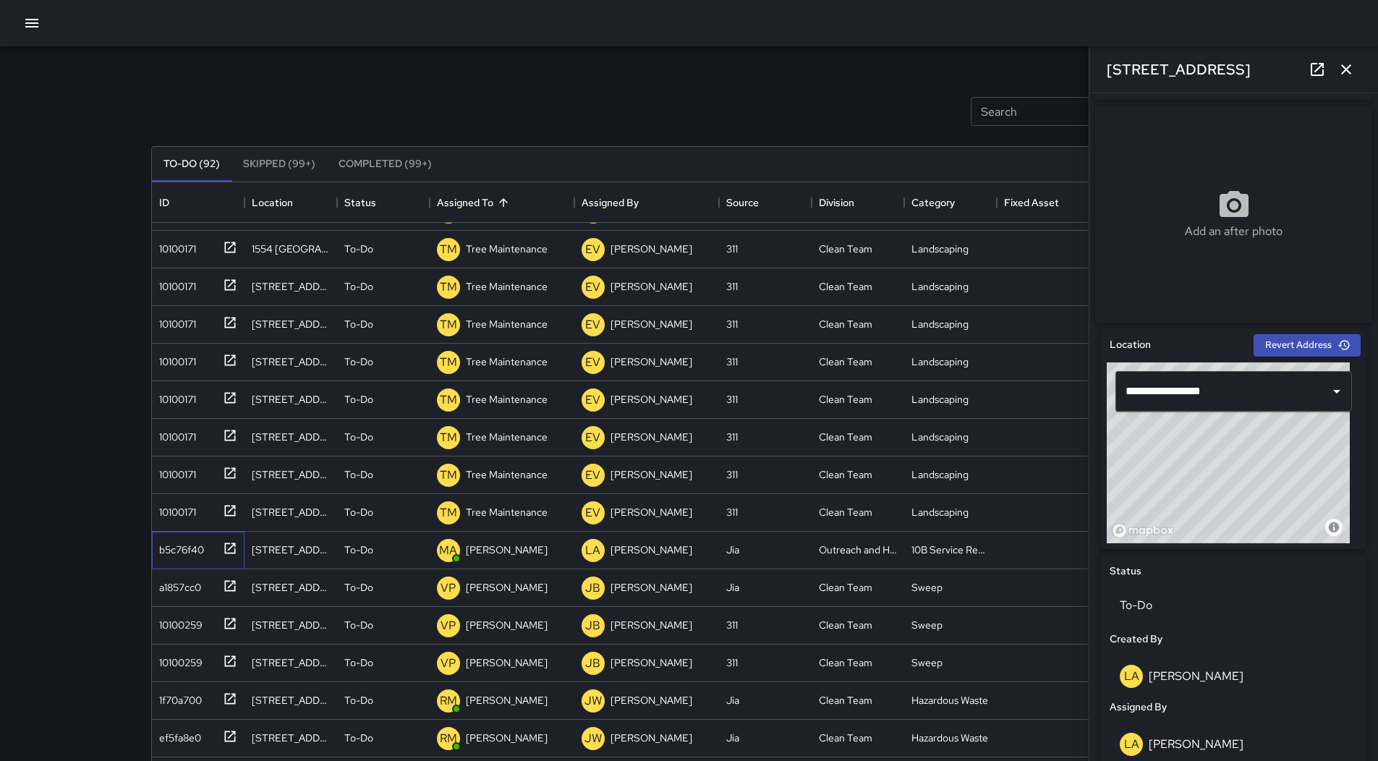
scroll to position [579, 0]
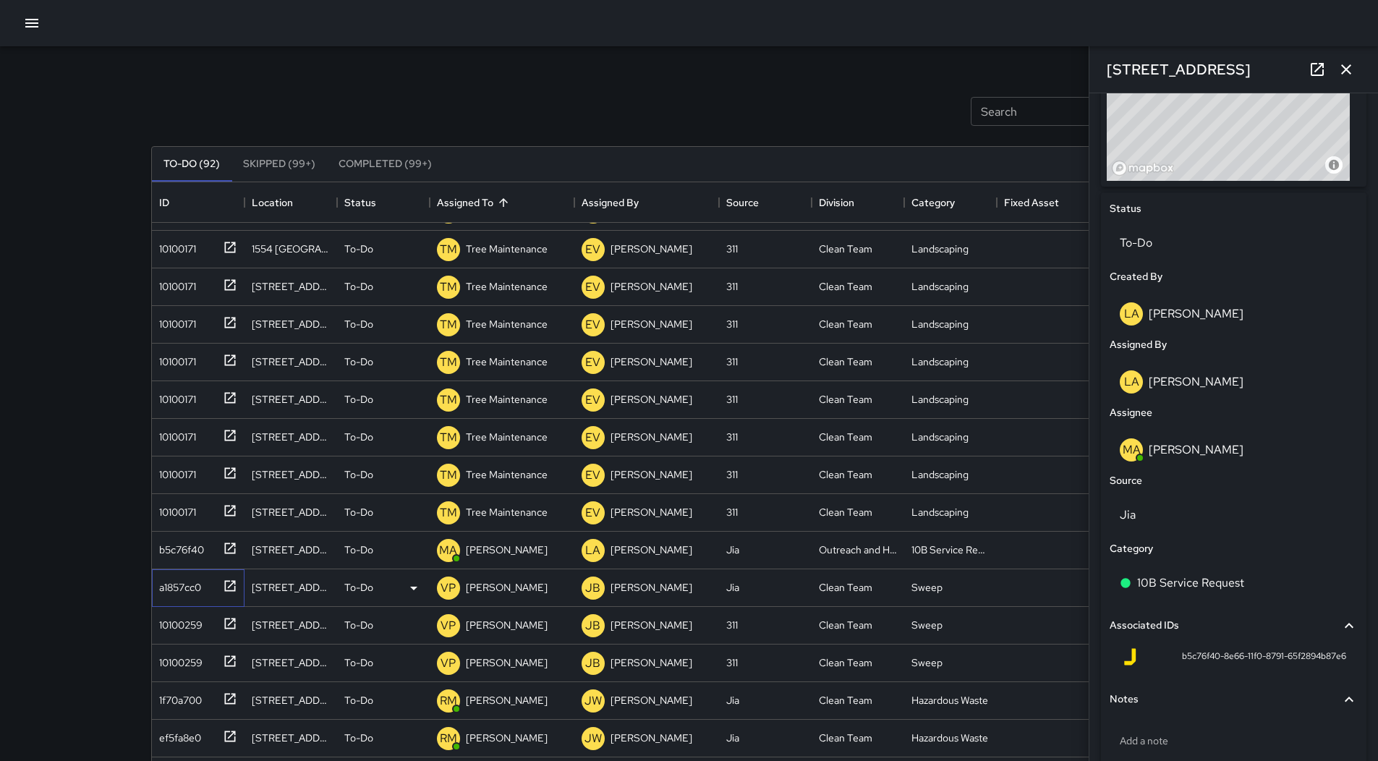
click at [173, 588] on div "a1857cc0" at bounding box center [177, 584] width 48 height 20
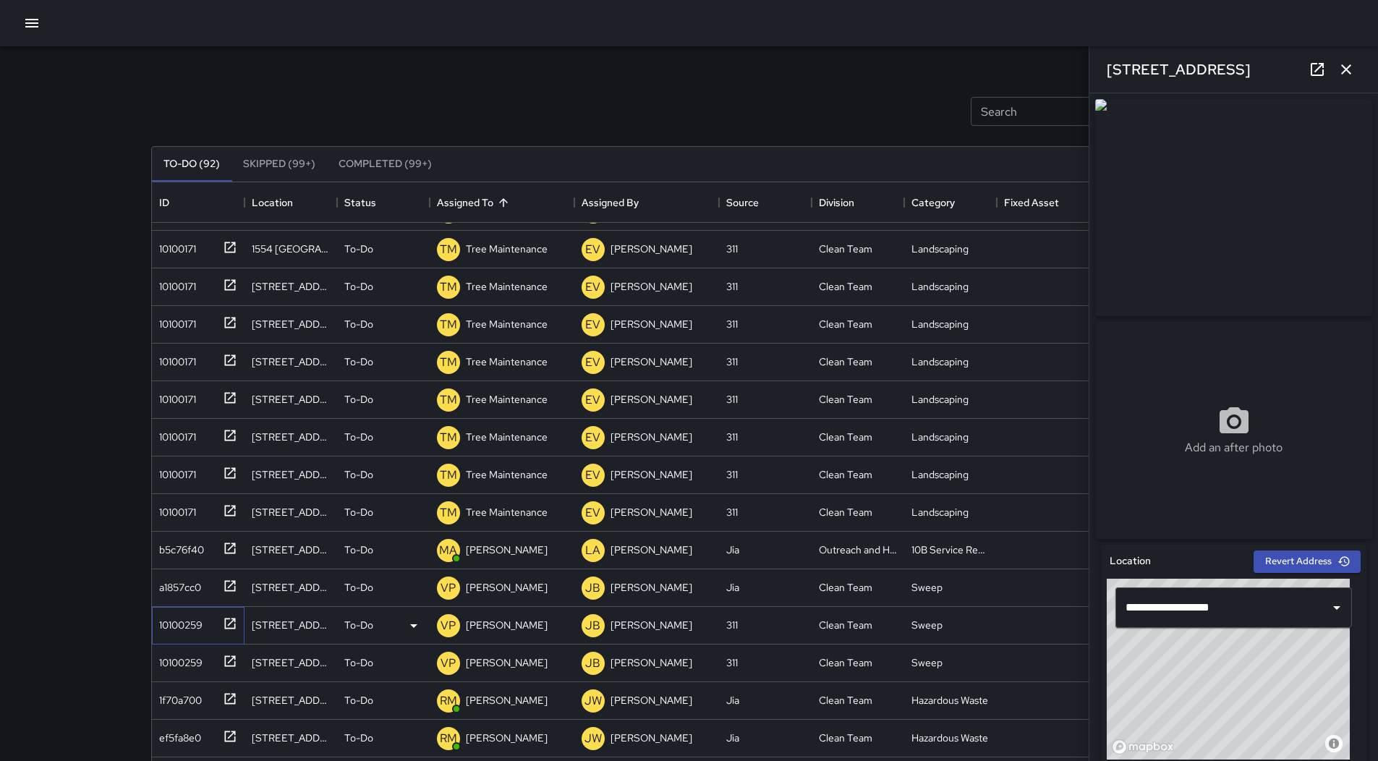
click at [186, 629] on div "10100259" at bounding box center [177, 622] width 49 height 20
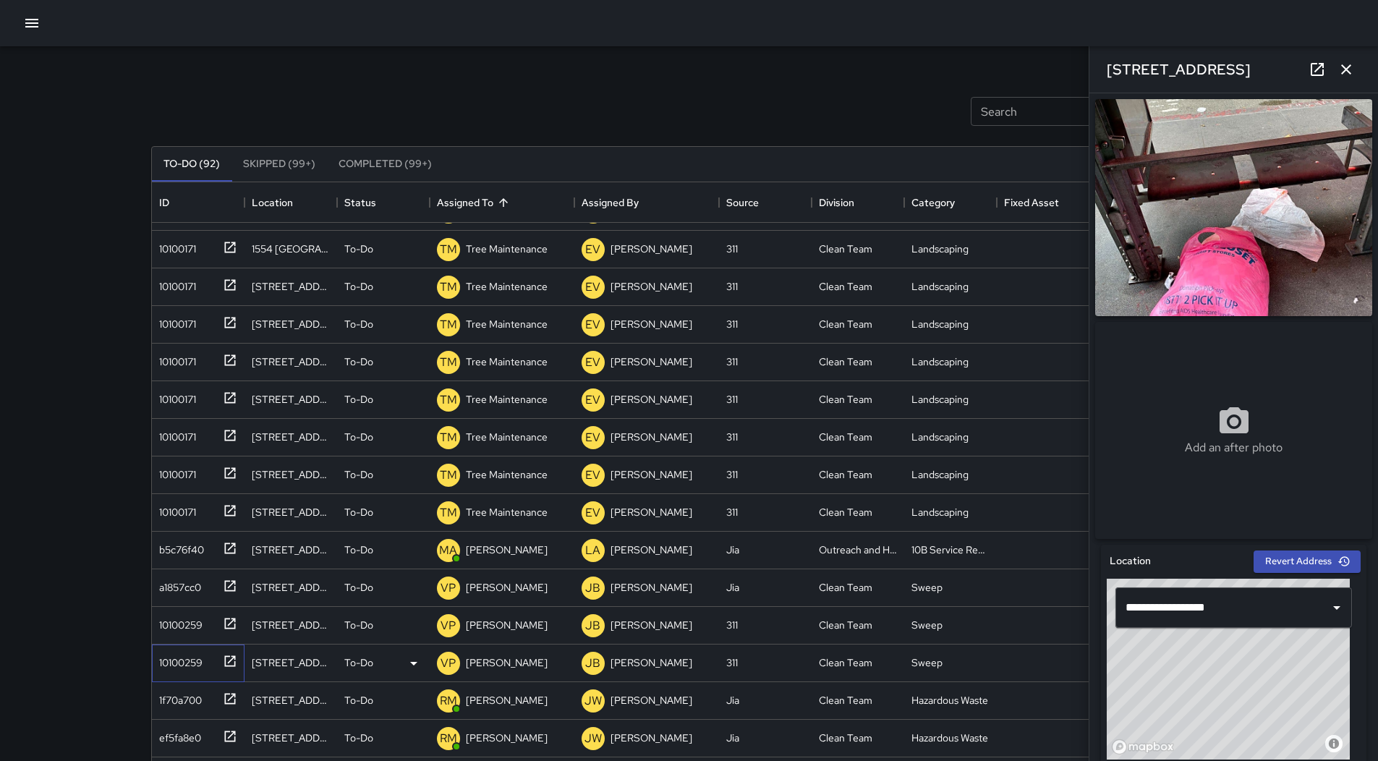
click at [191, 659] on div "10100259" at bounding box center [177, 660] width 49 height 20
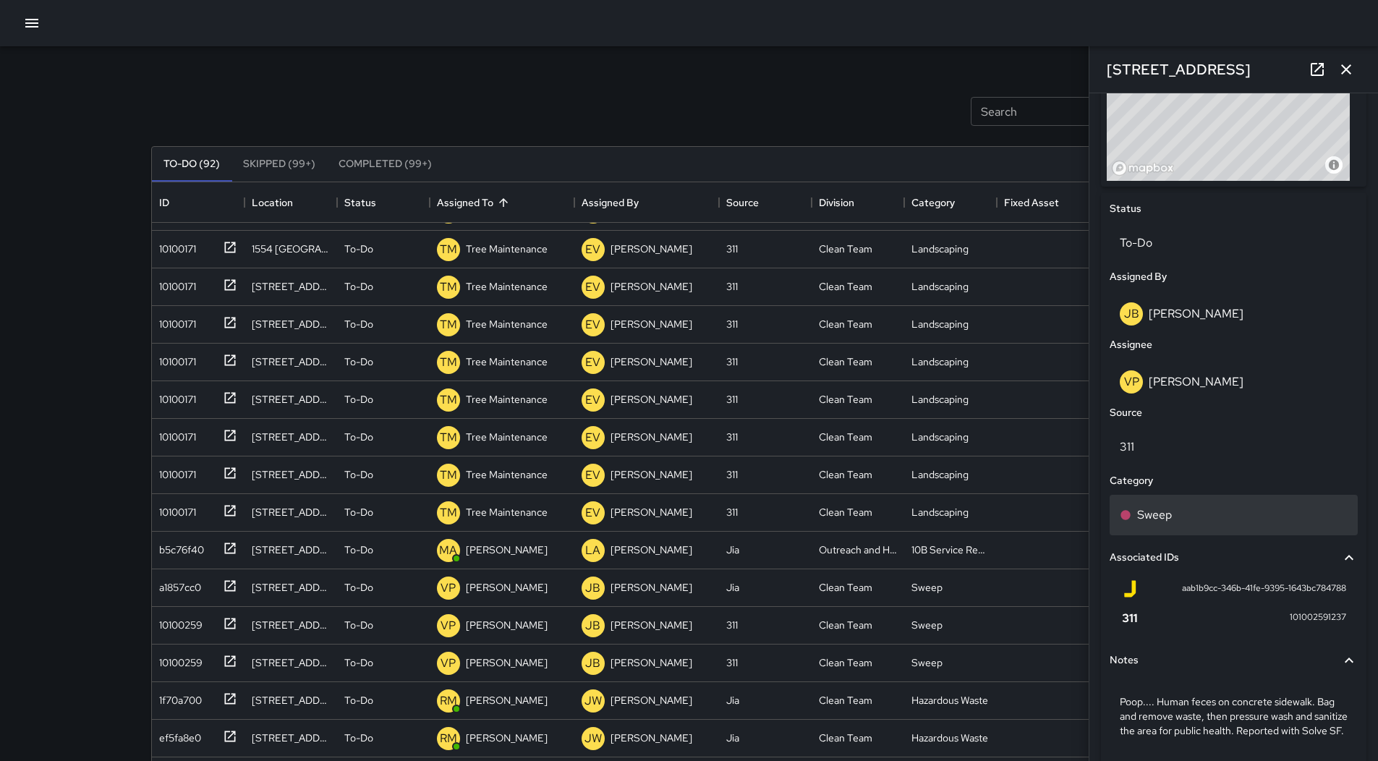
click at [1247, 509] on div "Sweep" at bounding box center [1234, 515] width 248 height 41
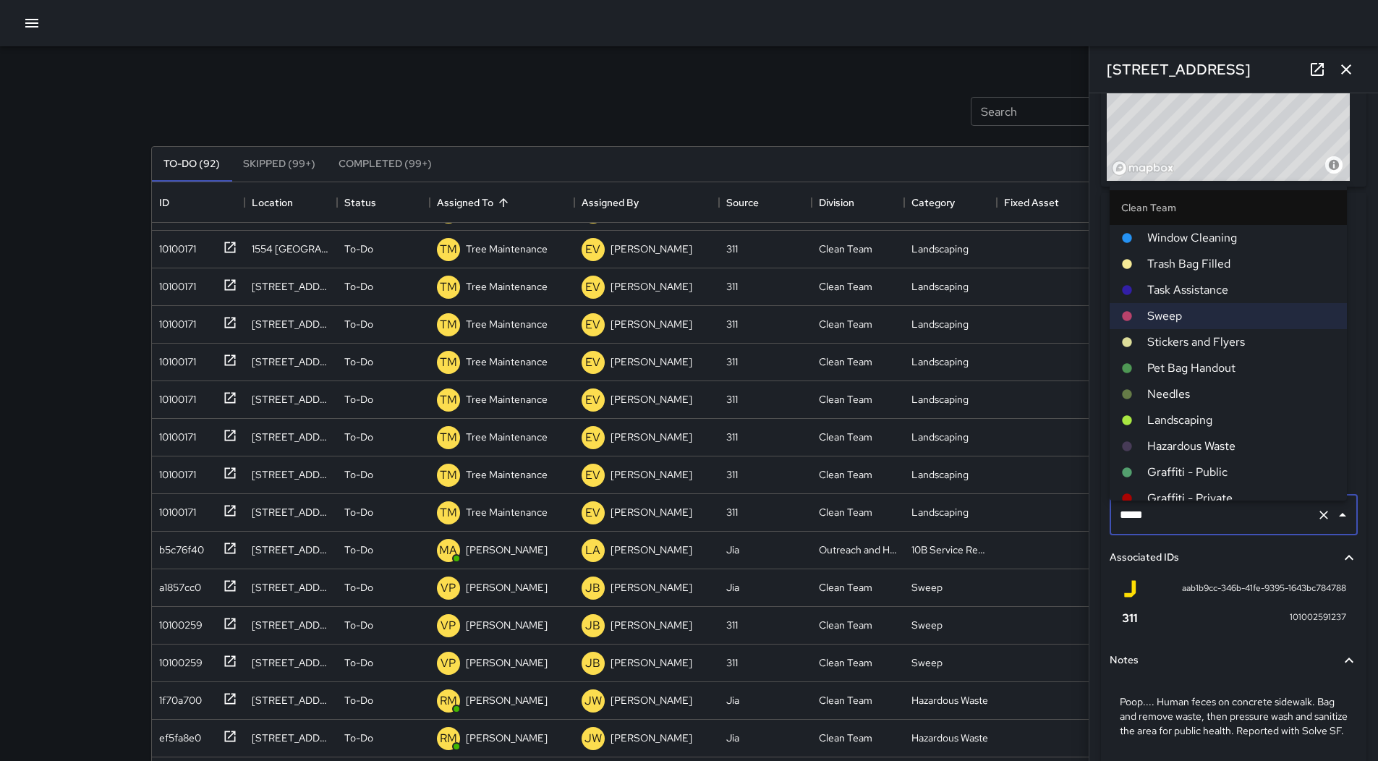
click at [1209, 447] on span "Hazardous Waste" at bounding box center [1242, 446] width 188 height 17
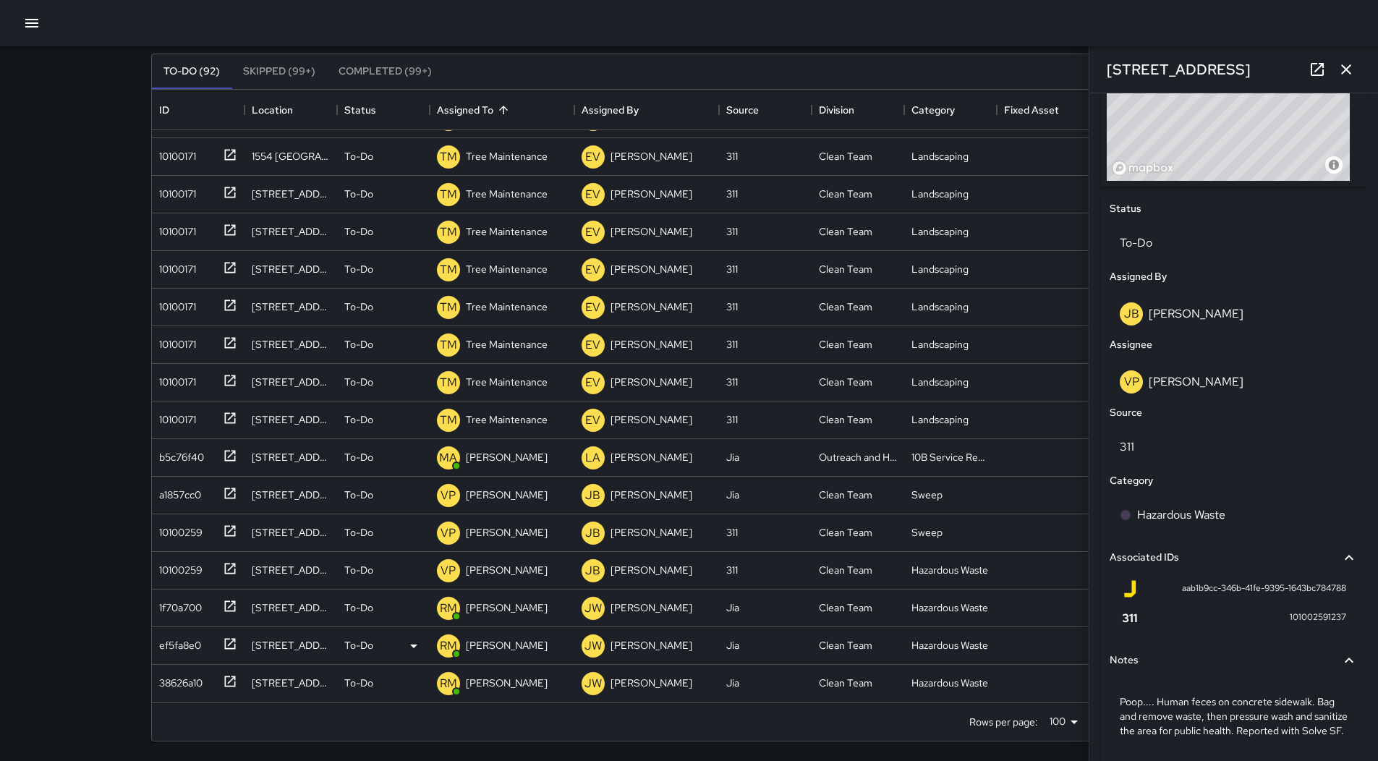
scroll to position [93, 0]
click at [205, 608] on div "1f70a700" at bounding box center [195, 605] width 84 height 24
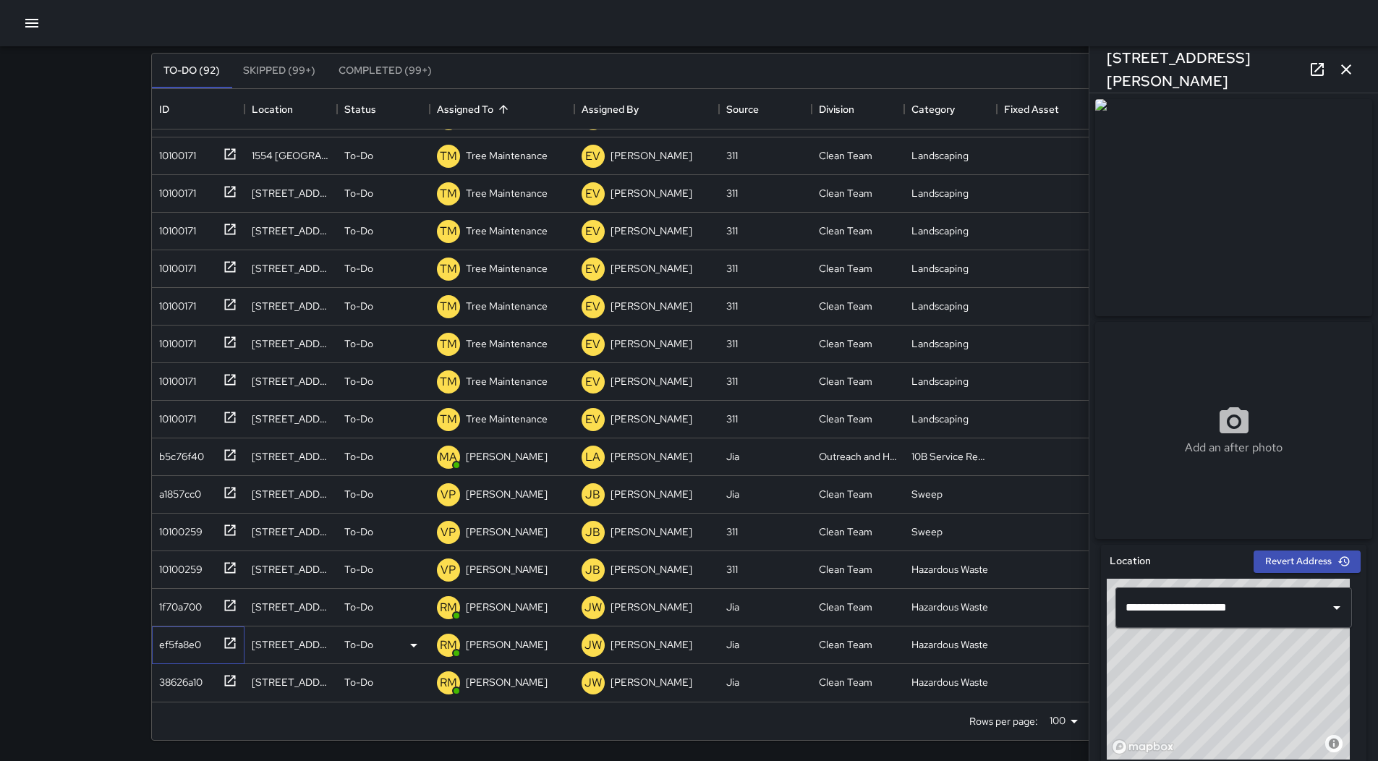
click at [200, 628] on div "ef5fa8e0" at bounding box center [198, 646] width 93 height 38
click at [208, 670] on div "38626a10" at bounding box center [195, 680] width 84 height 24
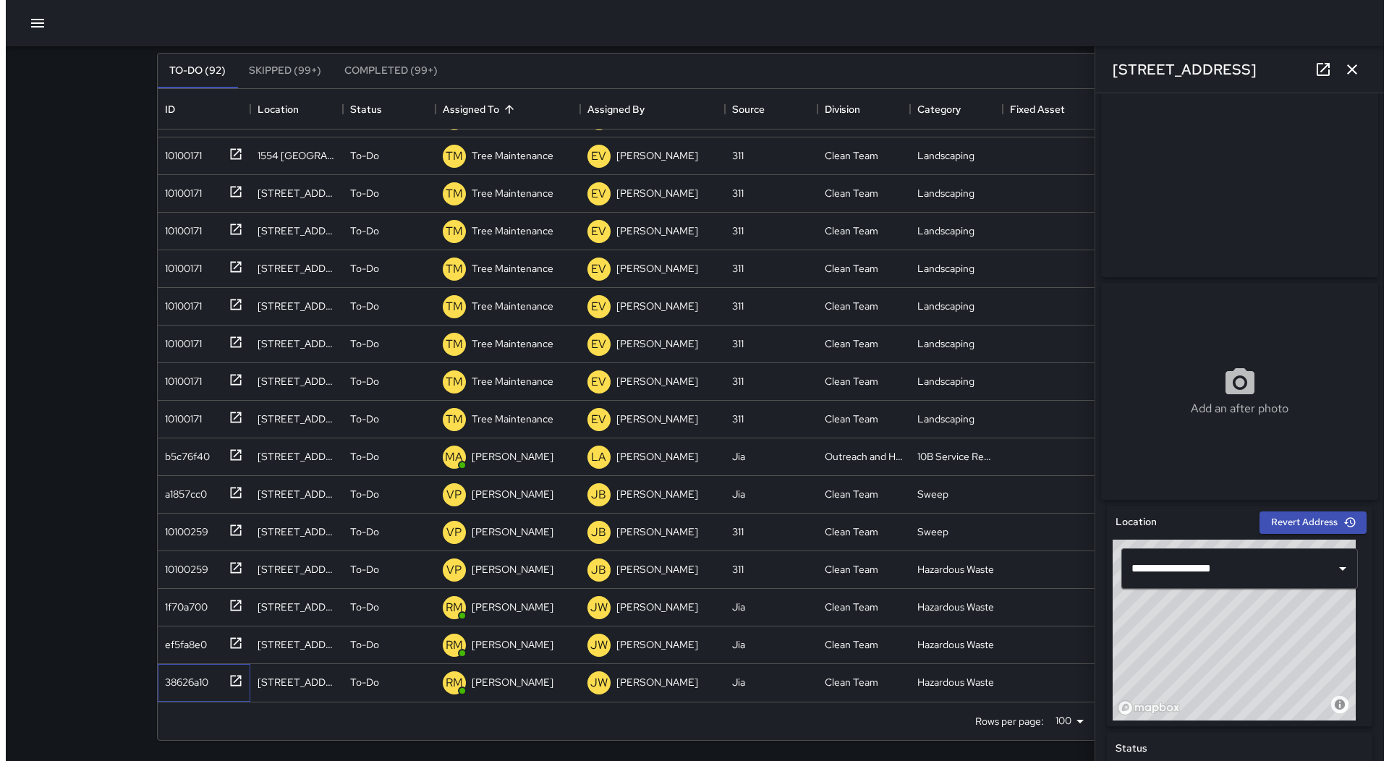
scroll to position [0, 0]
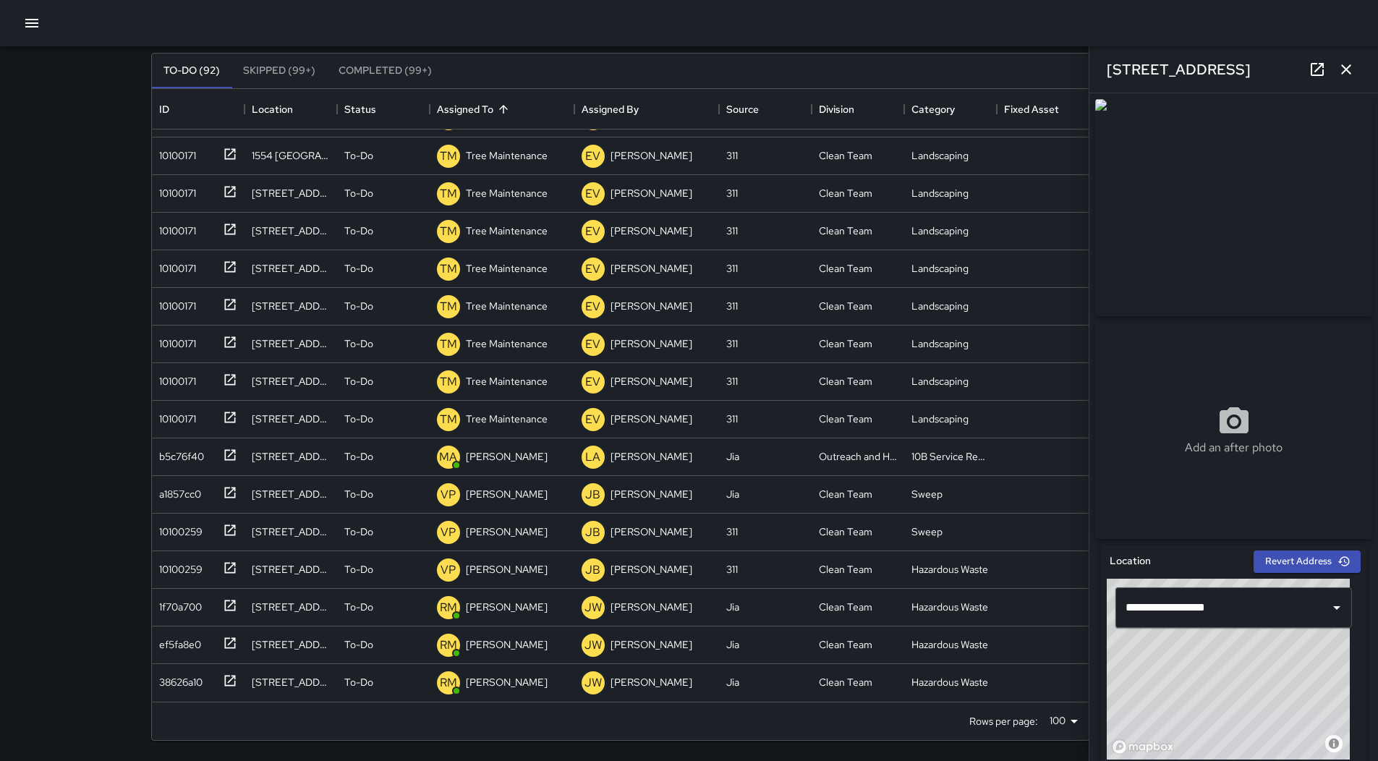
click at [42, 27] on button "button" at bounding box center [31, 23] width 29 height 29
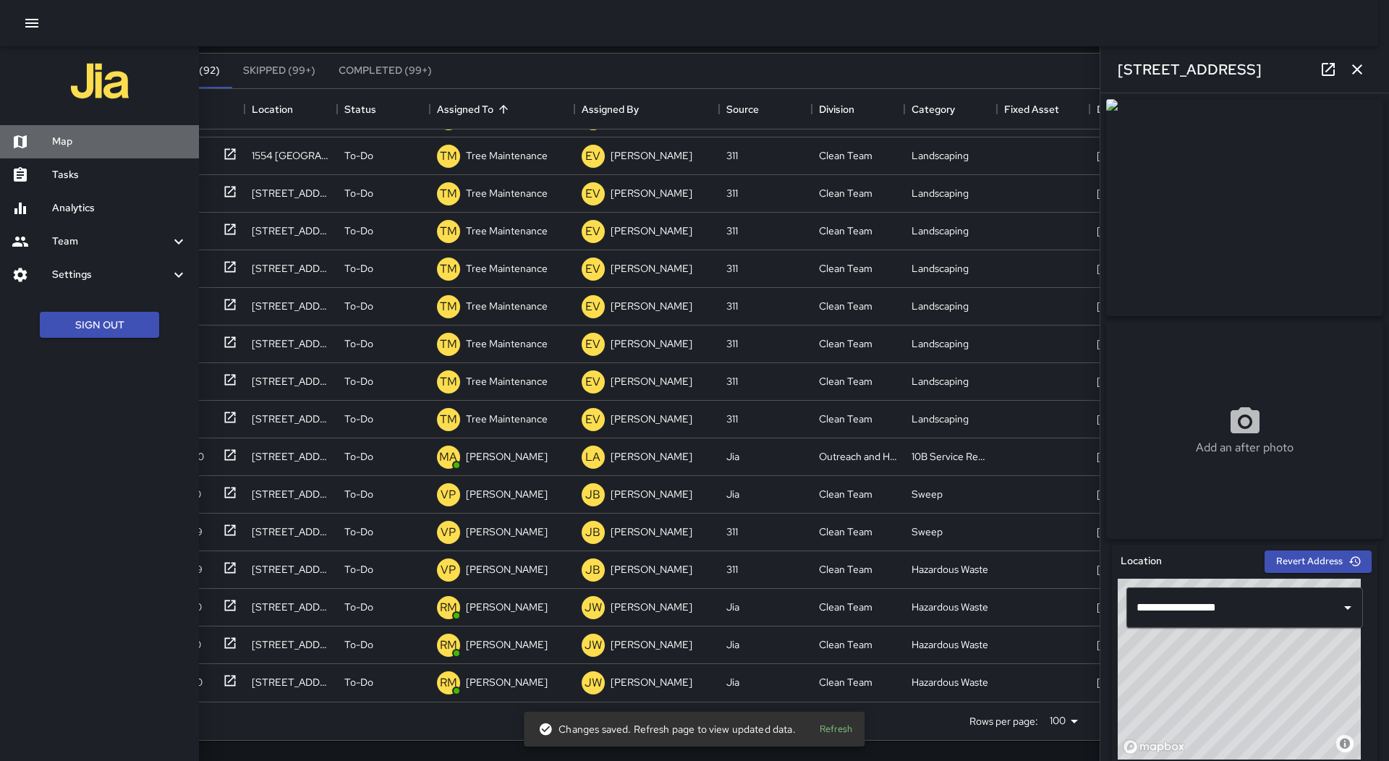
click at [78, 135] on h6 "Map" at bounding box center [119, 142] width 135 height 16
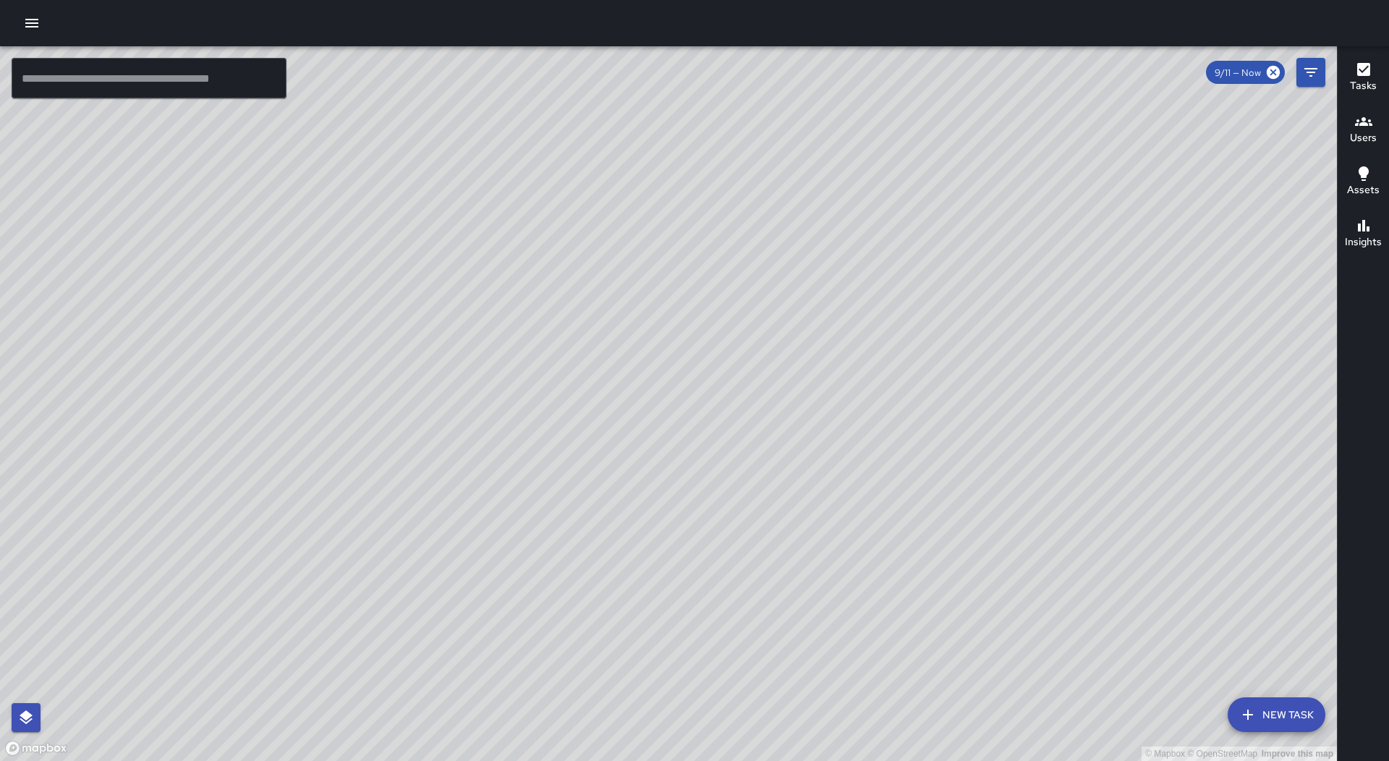
drag, startPoint x: 660, startPoint y: 374, endPoint x: 747, endPoint y: 391, distance: 89.1
click at [747, 391] on div "© Mapbox © OpenStreetMap Improve this map" at bounding box center [668, 403] width 1337 height 715
click at [30, 25] on icon "button" at bounding box center [31, 22] width 17 height 17
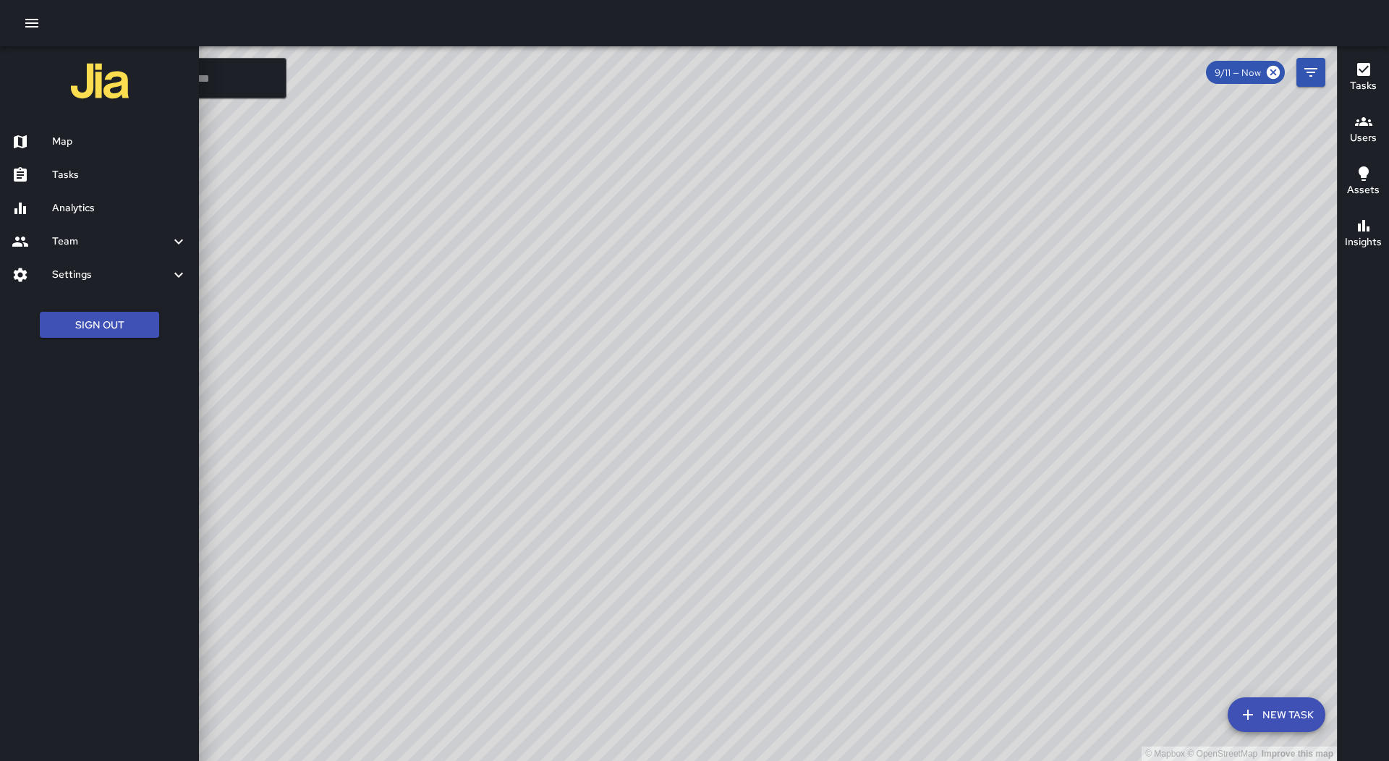
click at [99, 135] on h6 "Map" at bounding box center [119, 142] width 135 height 16
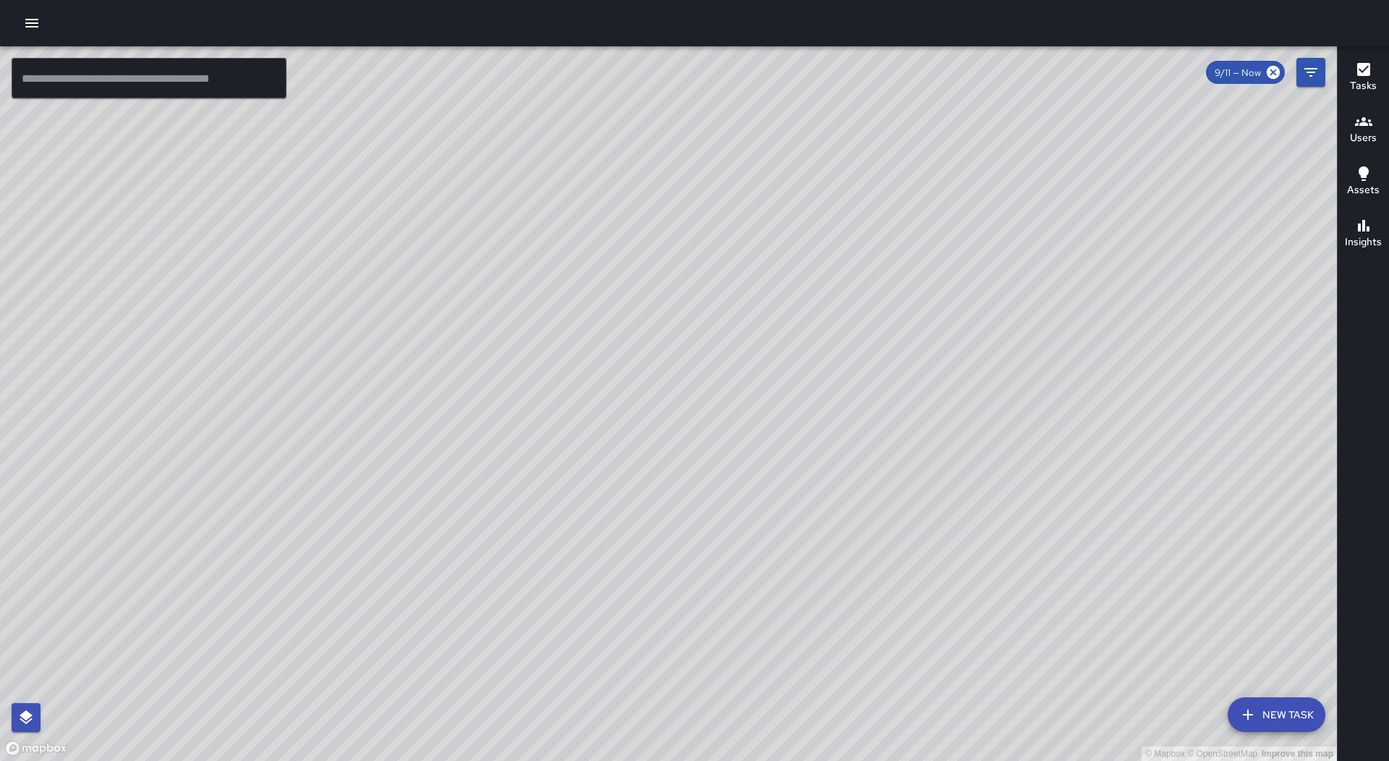
drag, startPoint x: 599, startPoint y: 596, endPoint x: 775, endPoint y: 448, distance: 230.0
click at [775, 448] on div "© Mapbox © OpenStreetMap Improve this map" at bounding box center [668, 403] width 1337 height 715
click at [658, 433] on div "© Mapbox © OpenStreetMap Improve this map RM [PERSON_NAME] Ambassador Tasks 67 …" at bounding box center [668, 403] width 1337 height 715
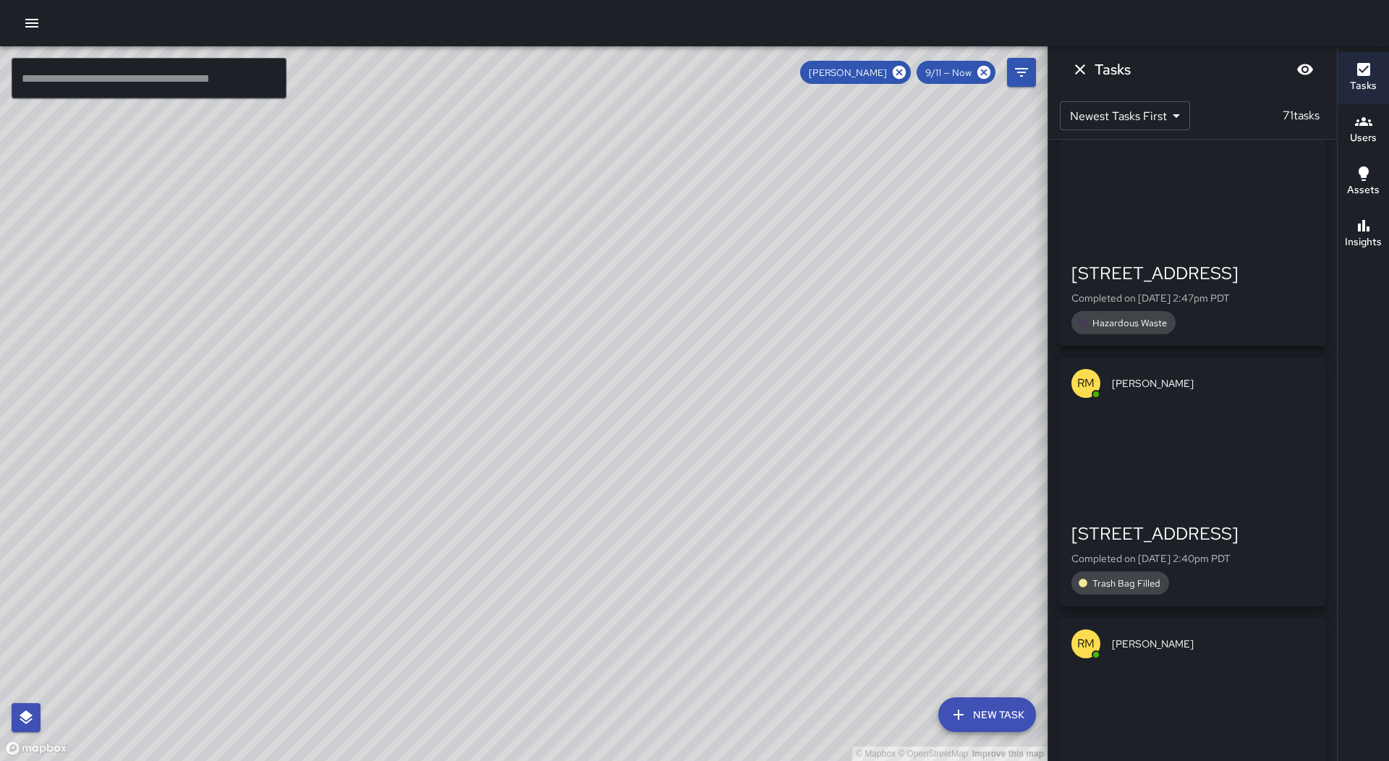
scroll to position [2212, 0]
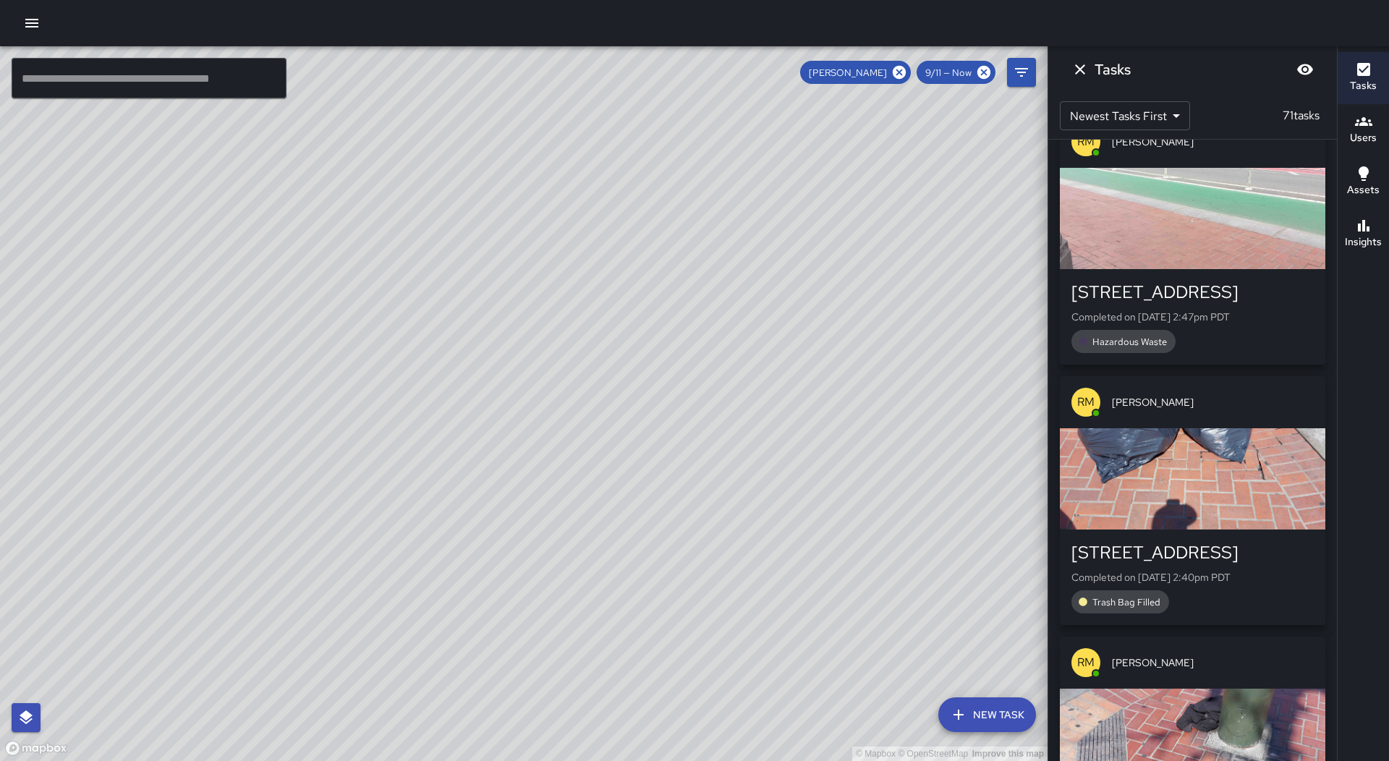
click at [1196, 428] on div "button" at bounding box center [1193, 478] width 266 height 101
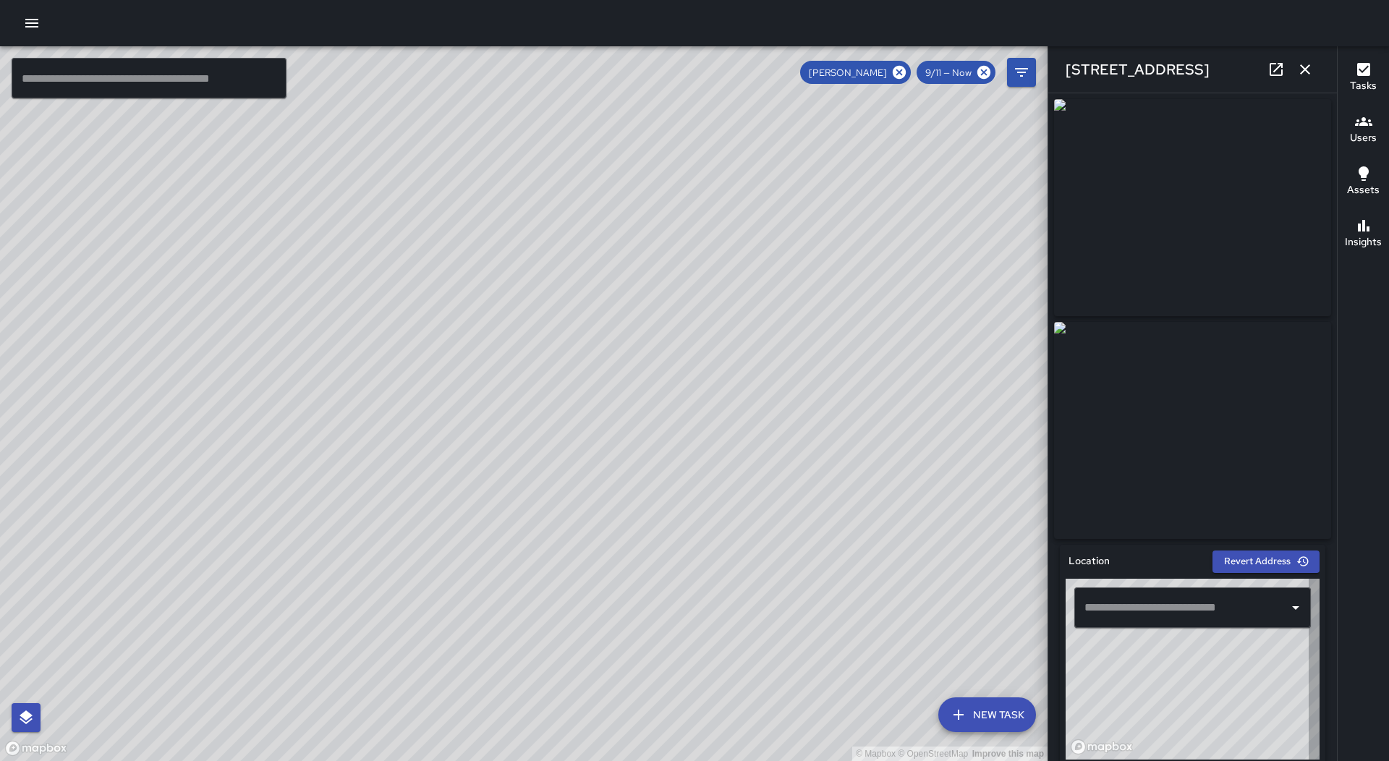
type input "**********"
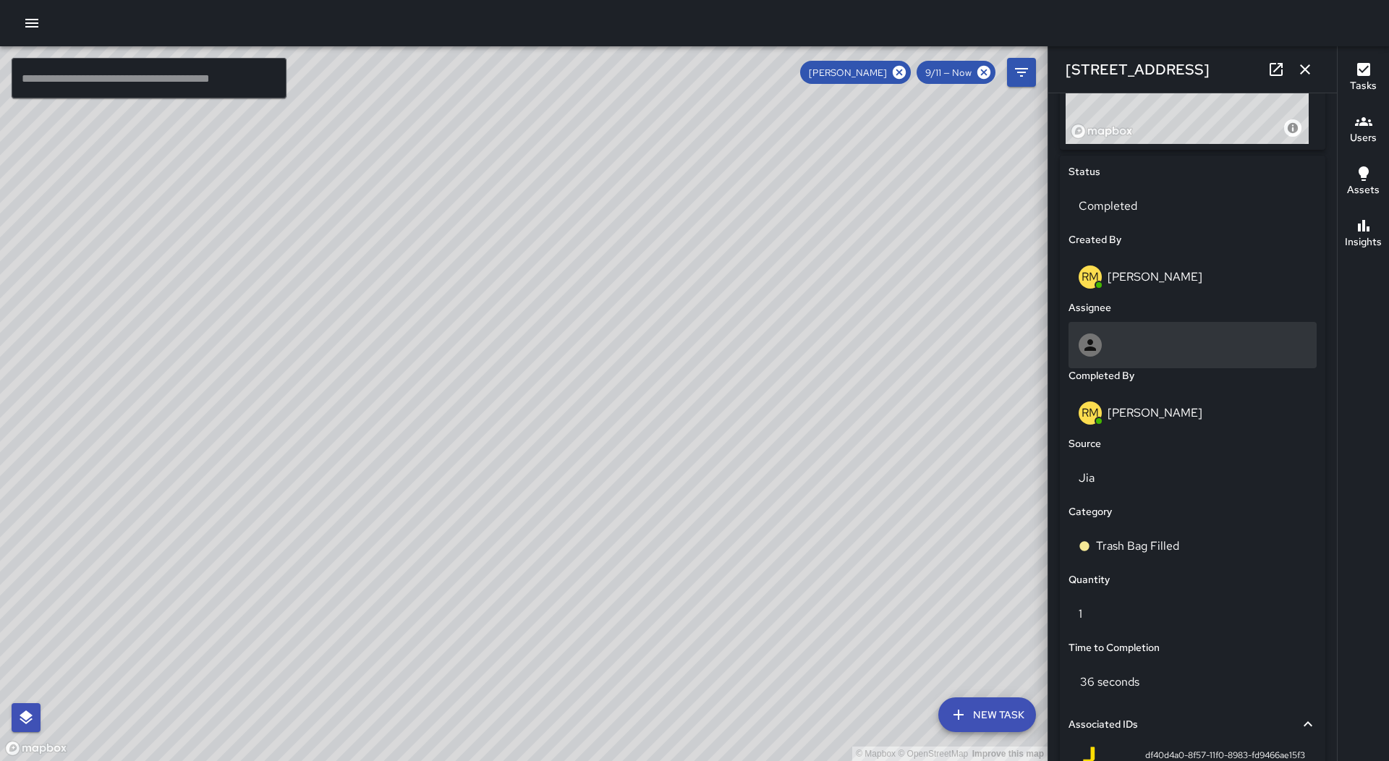
scroll to position [724, 0]
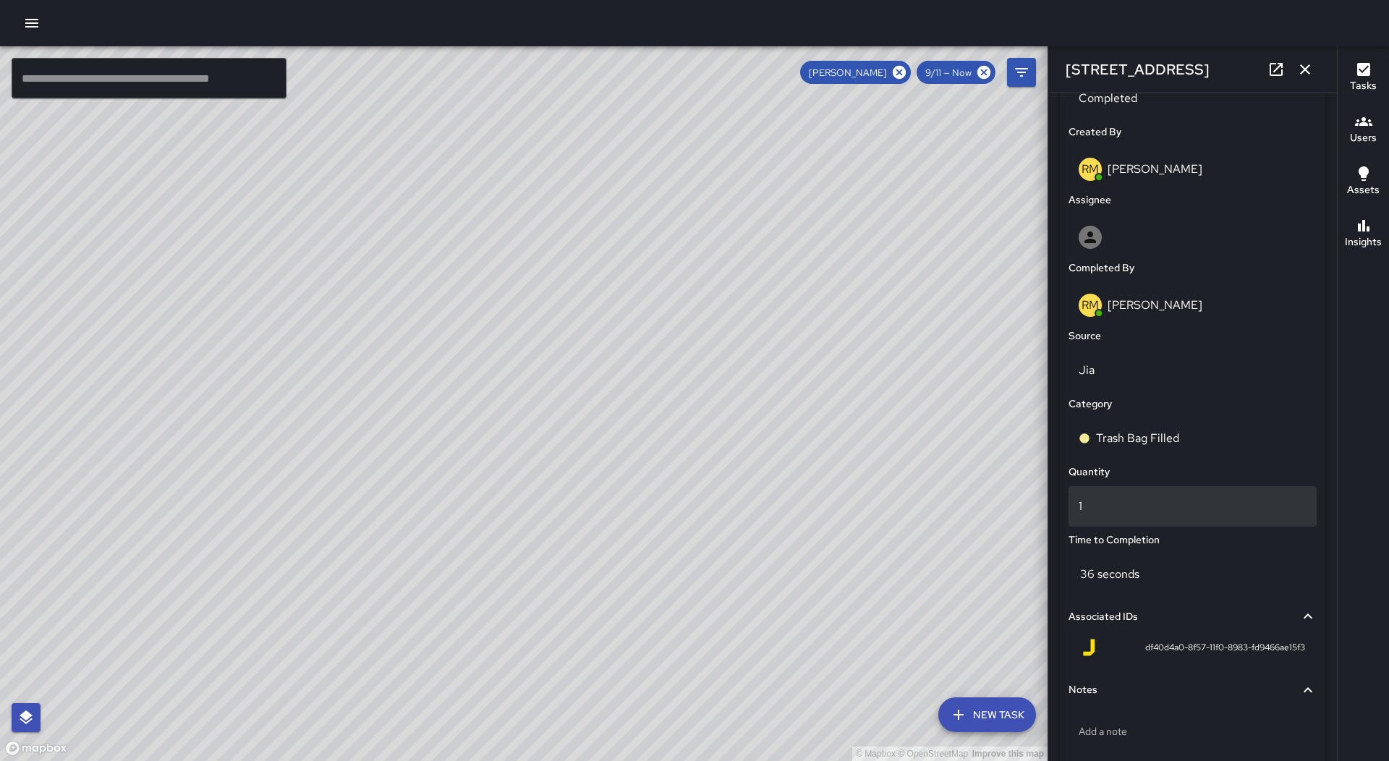
click at [1170, 506] on p "1" at bounding box center [1193, 506] width 228 height 17
type input "*"
click at [1127, 470] on div "Quantity" at bounding box center [1193, 473] width 254 height 22
click at [1310, 69] on icon "button" at bounding box center [1305, 69] width 17 height 17
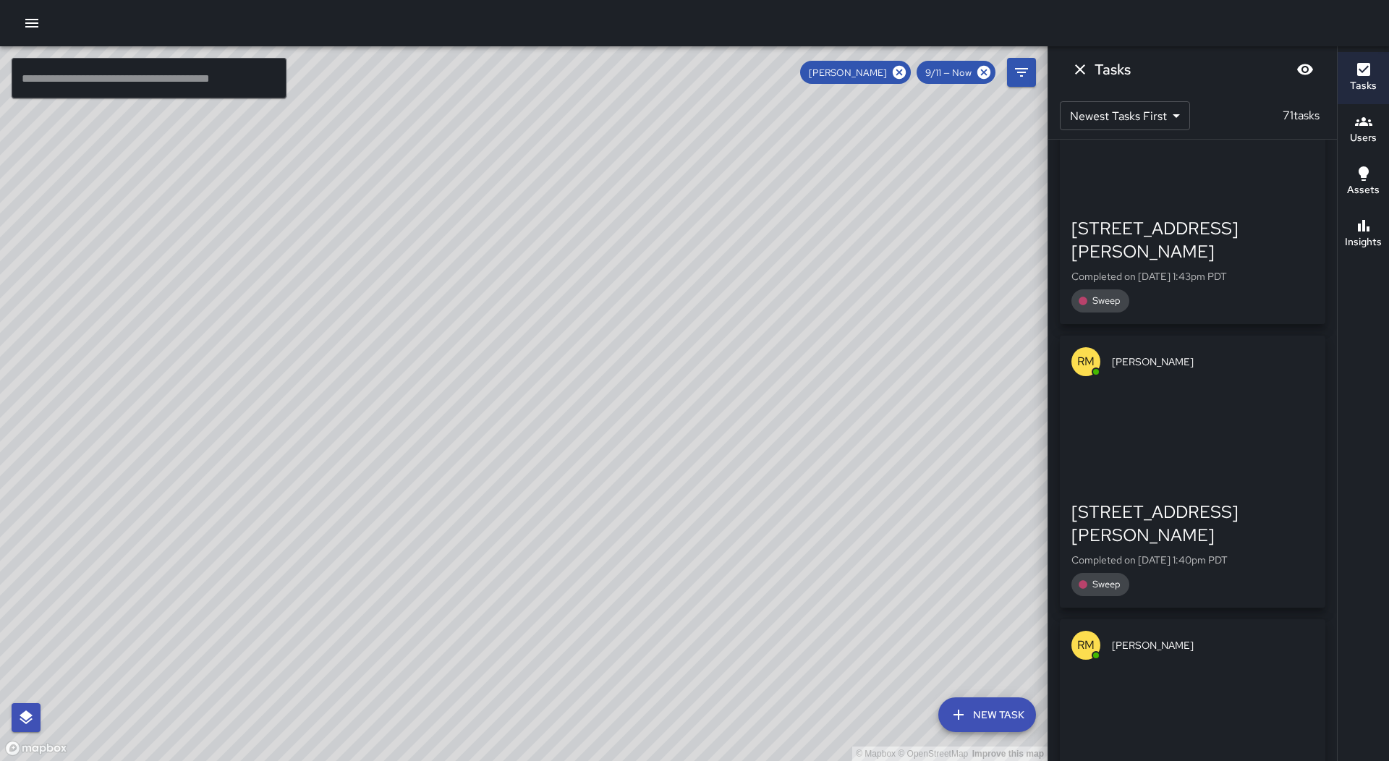
scroll to position [5178, 0]
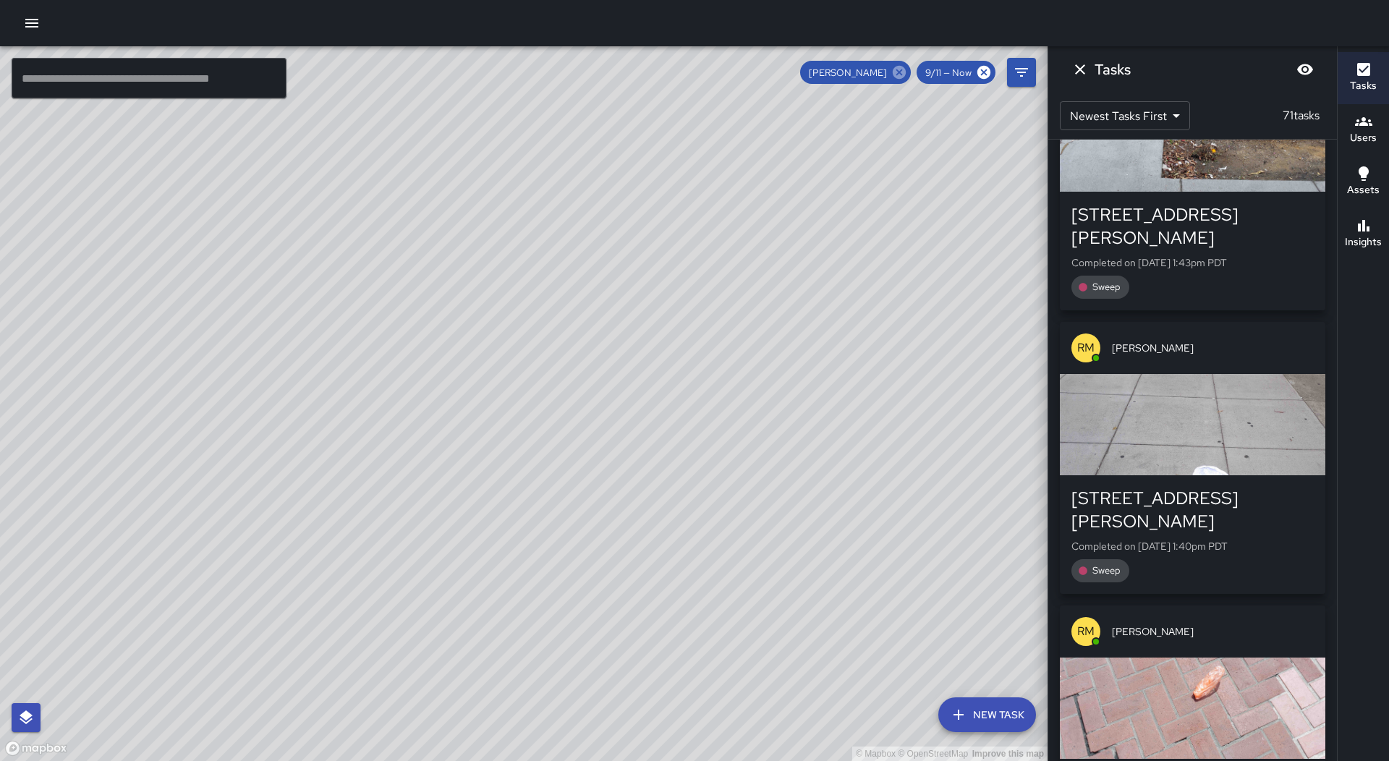
click at [899, 65] on icon at bounding box center [899, 72] width 16 height 16
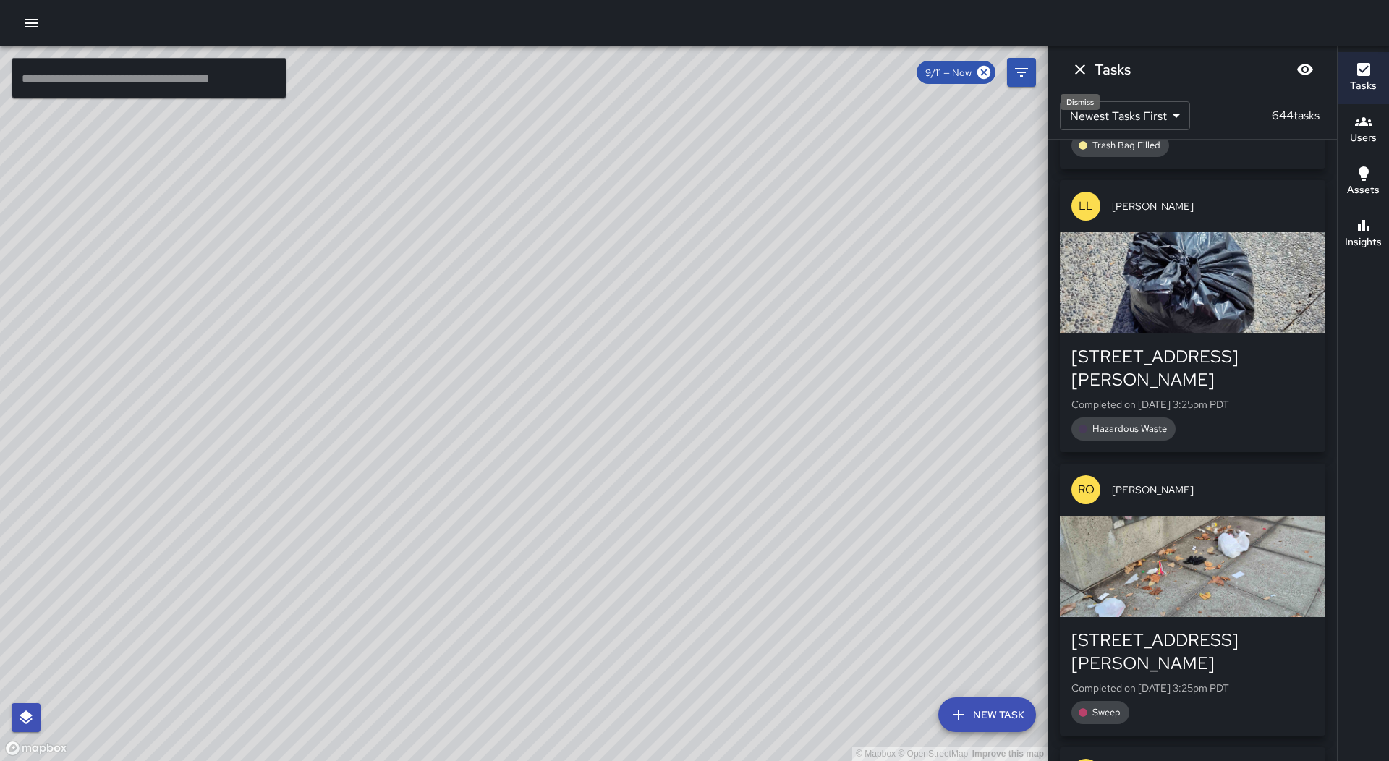
click at [1078, 64] on icon "Dismiss" at bounding box center [1080, 69] width 17 height 17
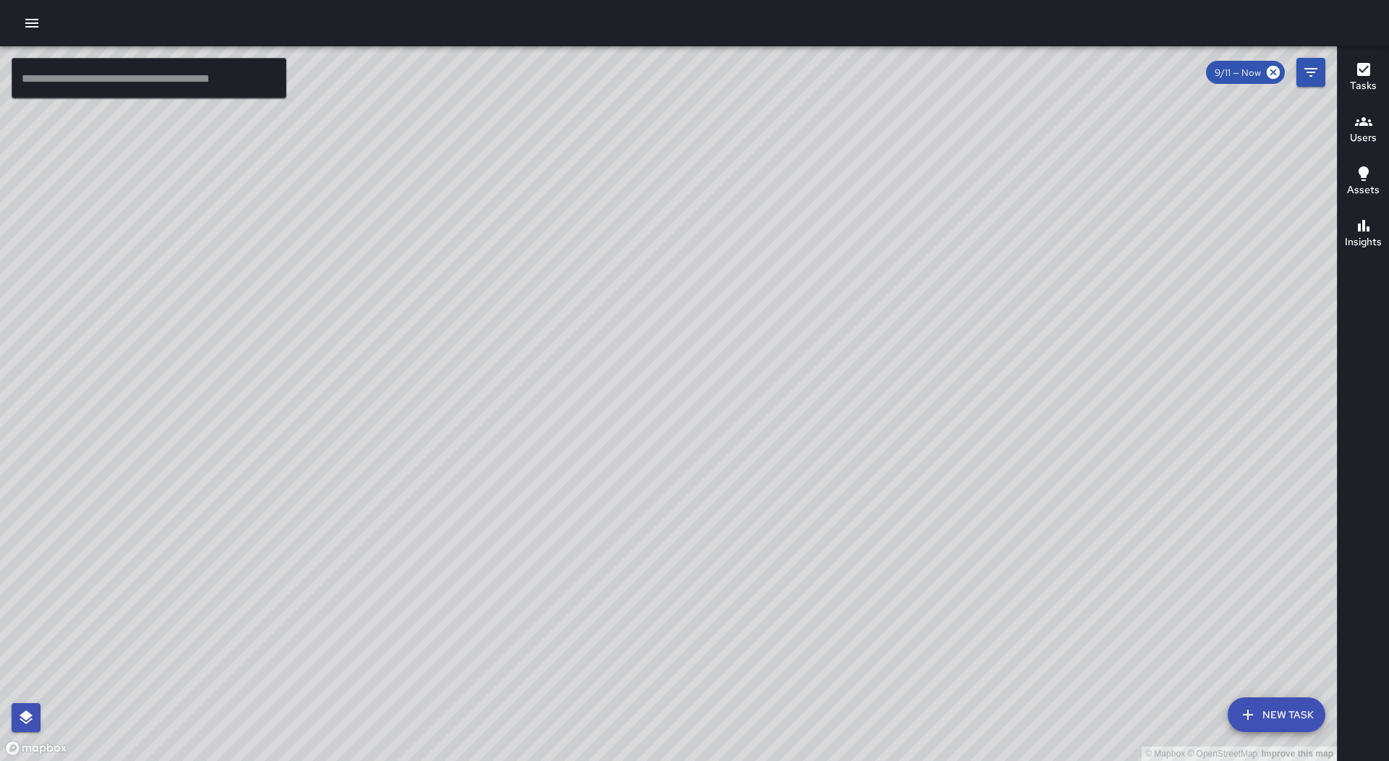
drag, startPoint x: 1085, startPoint y: 322, endPoint x: 659, endPoint y: 608, distance: 513.5
click at [659, 608] on div "© Mapbox © OpenStreetMap Improve this map" at bounding box center [668, 403] width 1337 height 715
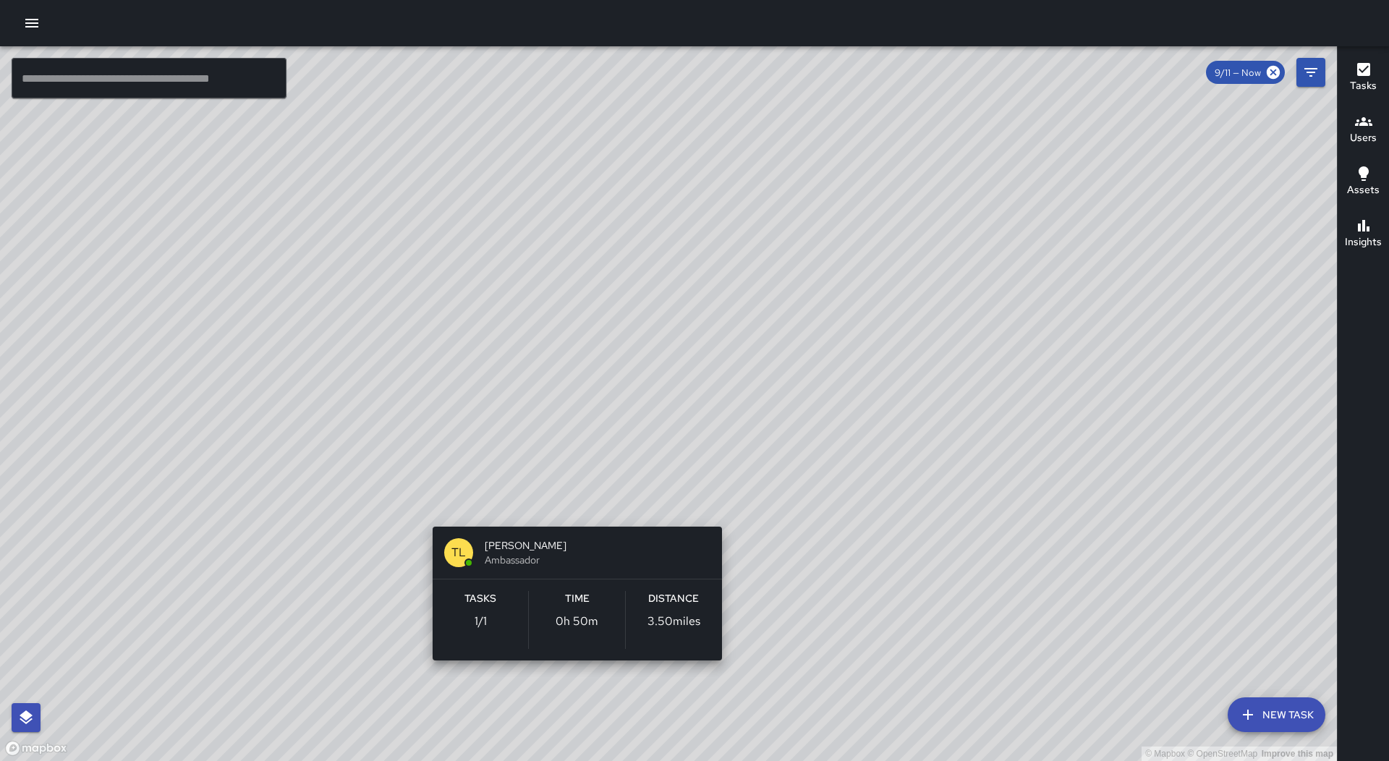
click at [572, 506] on div "© Mapbox © OpenStreetMap Improve this map [PERSON_NAME] [PERSON_NAME] Ambassado…" at bounding box center [668, 403] width 1337 height 715
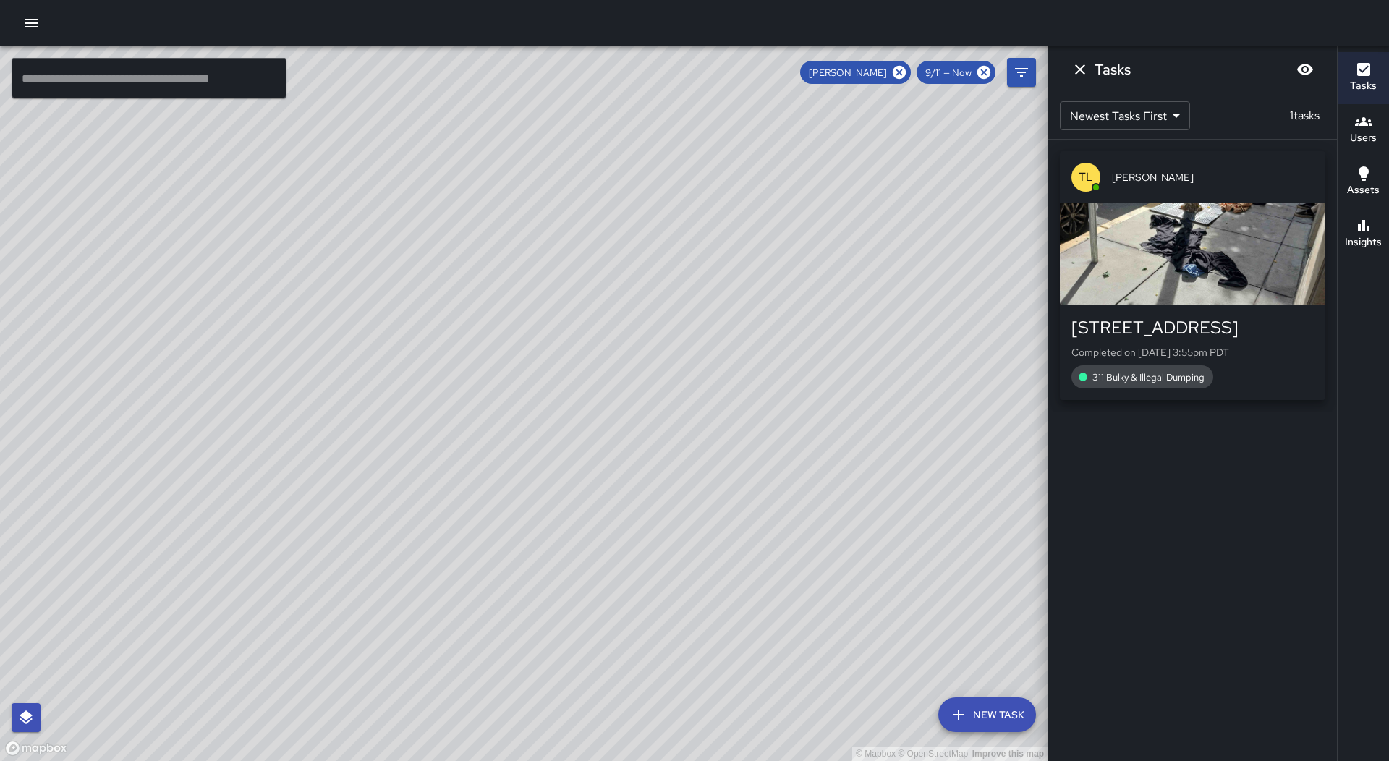
scroll to position [0, 0]
click at [1080, 69] on icon "Dismiss" at bounding box center [1080, 69] width 17 height 17
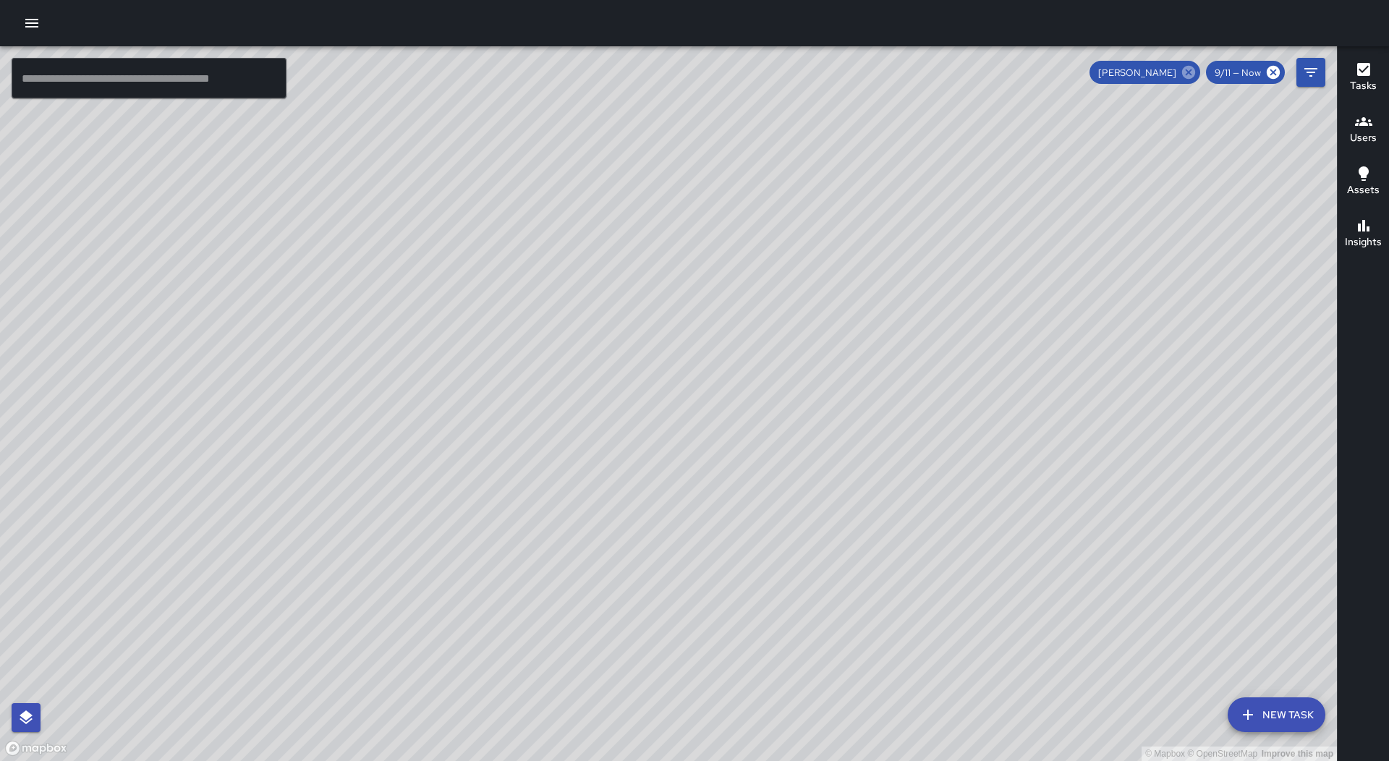
click at [1187, 73] on icon at bounding box center [1188, 72] width 13 height 13
drag, startPoint x: 1050, startPoint y: 302, endPoint x: 905, endPoint y: 410, distance: 180.0
click at [905, 410] on div "© Mapbox © OpenStreetMap Improve this map" at bounding box center [668, 403] width 1337 height 715
